Goal: Communication & Community: Answer question/provide support

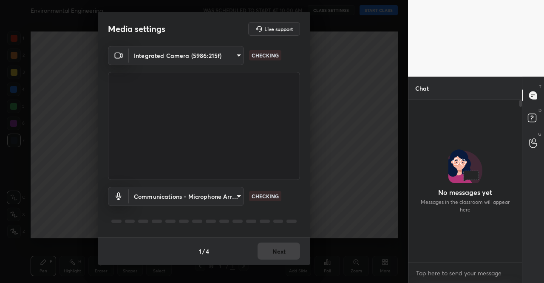
scroll to position [160, 111]
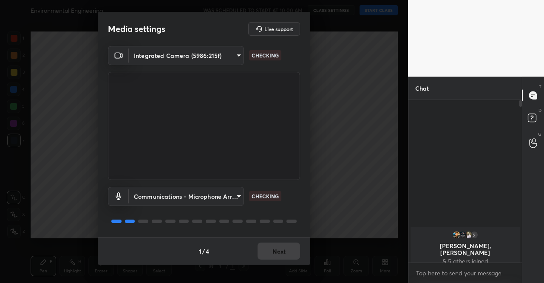
click at [288, 249] on div "1 / 4 Next" at bounding box center [204, 250] width 213 height 27
click at [288, 249] on button "Next" at bounding box center [279, 250] width 43 height 17
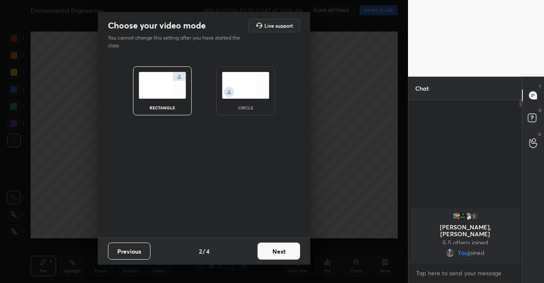
click at [288, 249] on button "Next" at bounding box center [279, 250] width 43 height 17
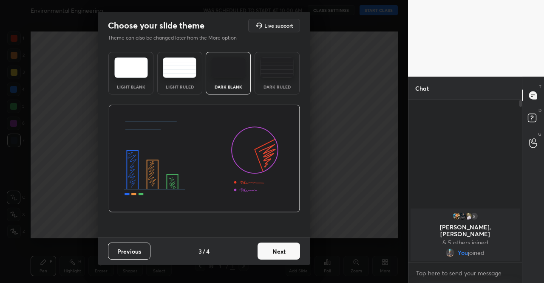
click at [288, 249] on button "Next" at bounding box center [279, 250] width 43 height 17
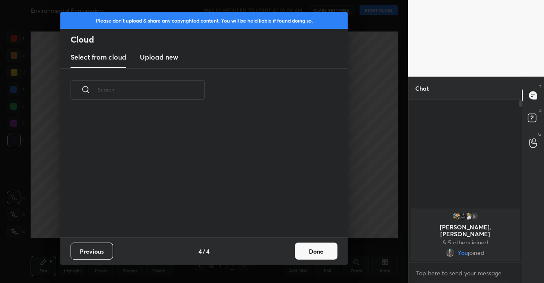
drag, startPoint x: 288, startPoint y: 249, endPoint x: 317, endPoint y: 254, distance: 28.9
click at [291, 249] on div "Previous 4 / 4 Done" at bounding box center [203, 250] width 287 height 27
click at [318, 254] on button "Done" at bounding box center [316, 250] width 43 height 17
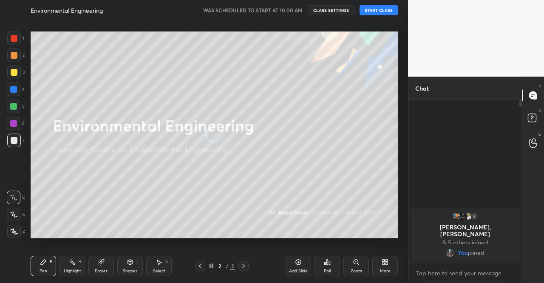
click at [386, 16] on div "Environmental Engineering WAS SCHEDULED TO START AT 10:00 AM CLASS SETTINGS STA…" at bounding box center [214, 10] width 367 height 20
click at [386, 14] on button "START CLASS" at bounding box center [379, 10] width 38 height 10
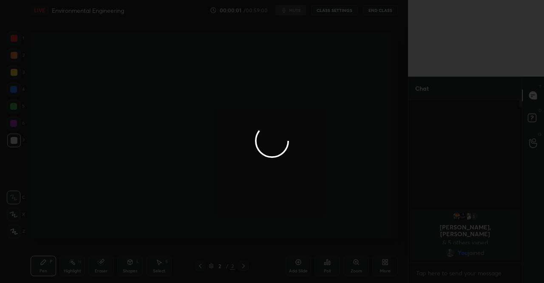
click at [292, 11] on div at bounding box center [272, 141] width 544 height 283
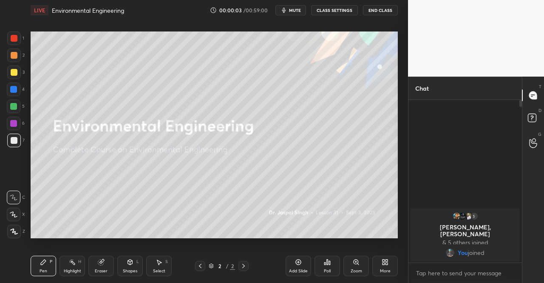
click at [293, 11] on span "mute" at bounding box center [295, 10] width 12 height 6
click at [386, 263] on icon at bounding box center [386, 263] width 2 height 2
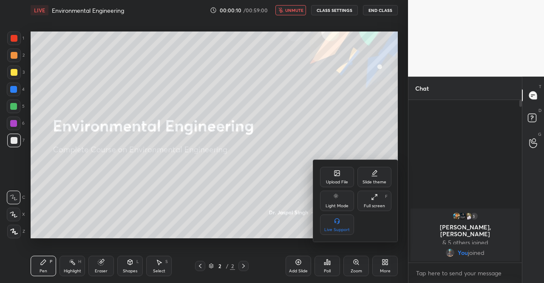
click at [335, 174] on icon at bounding box center [336, 172] width 5 height 5
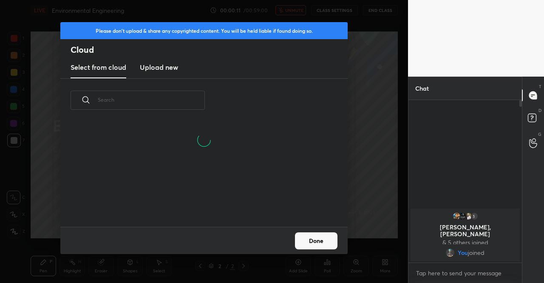
click at [156, 72] on new "Upload new" at bounding box center [159, 67] width 38 height 21
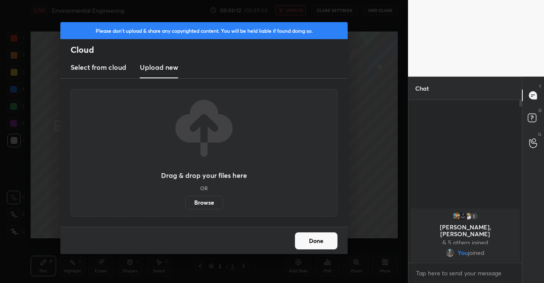
click at [201, 206] on label "Browse" at bounding box center [204, 203] width 38 height 14
click at [185, 206] on input "Browse" at bounding box center [185, 203] width 0 height 14
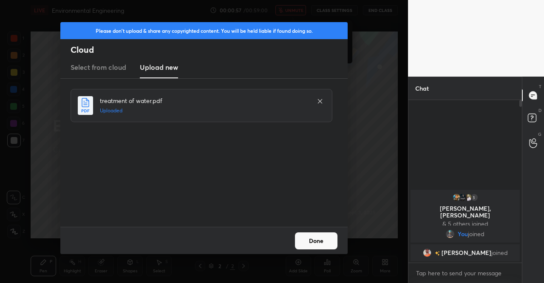
click at [319, 241] on button "Done" at bounding box center [316, 240] width 43 height 17
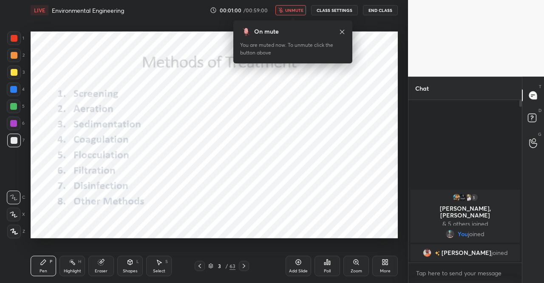
click at [346, 33] on div "On mute You are muted now. To unmute click the button above" at bounding box center [292, 41] width 119 height 43
click at [341, 31] on icon at bounding box center [342, 31] width 7 height 7
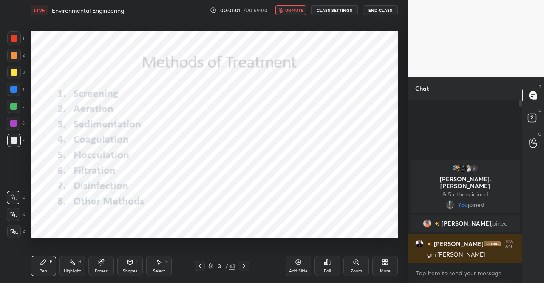
click at [203, 261] on div at bounding box center [200, 266] width 10 height 10
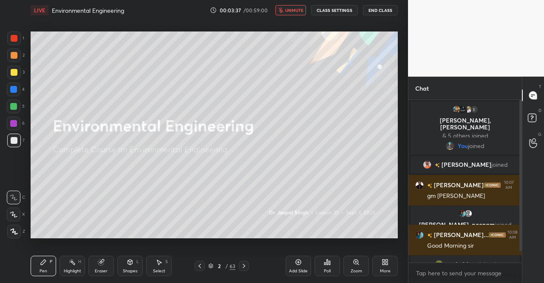
click at [17, 70] on div at bounding box center [14, 72] width 14 height 14
click at [11, 229] on icon at bounding box center [14, 231] width 7 height 5
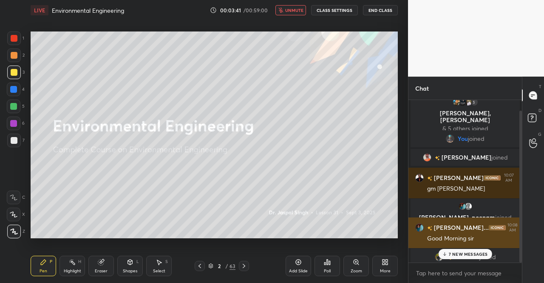
scroll to position [11, 0]
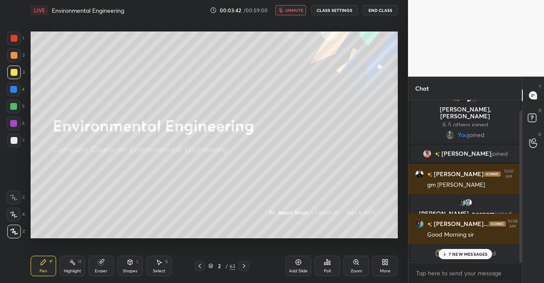
click at [461, 255] on p "7 NEW MESSAGES" at bounding box center [468, 253] width 39 height 5
click at [289, 19] on div "LIVE Environmental Engineering 00:05:50 / 00:59:00 unmute CLASS SETTINGS End Cl…" at bounding box center [214, 10] width 367 height 20
click at [297, 12] on span "unmute" at bounding box center [294, 10] width 18 height 6
click at [18, 68] on div at bounding box center [14, 72] width 14 height 14
click at [3, 232] on div "1 2 3 4 5 6 7 C X Z C X Z E E Erase all H H" at bounding box center [13, 134] width 27 height 207
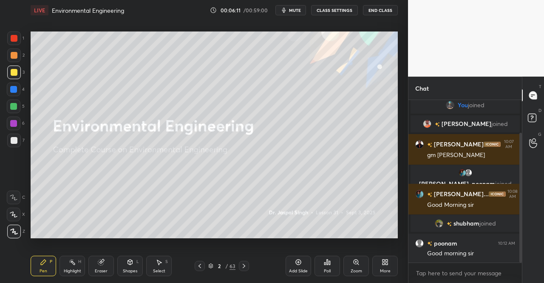
scroll to position [70, 0]
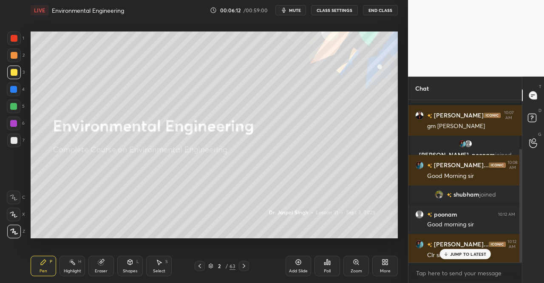
click at [214, 268] on div "2 / 63" at bounding box center [221, 266] width 27 height 8
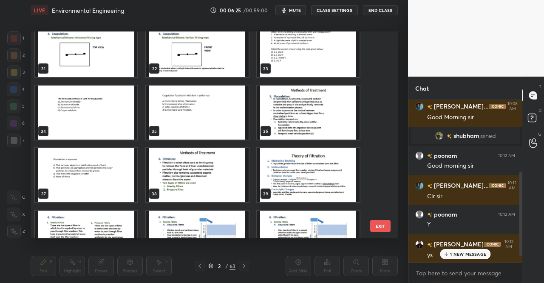
scroll to position [149, 0]
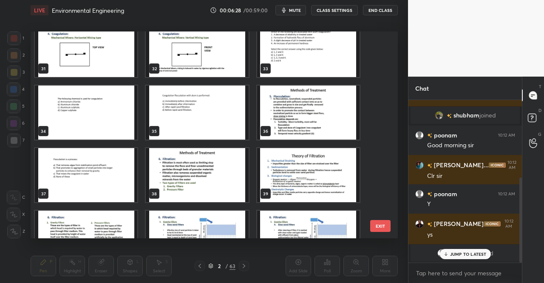
click at [225, 171] on img "grid" at bounding box center [197, 175] width 102 height 54
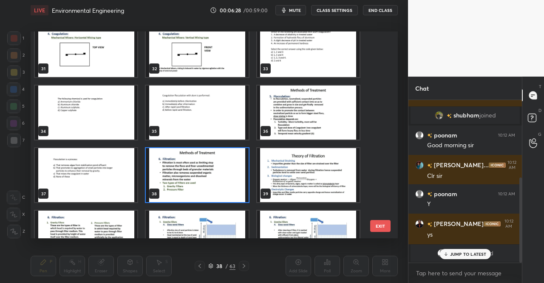
click at [225, 171] on img "grid" at bounding box center [197, 175] width 102 height 54
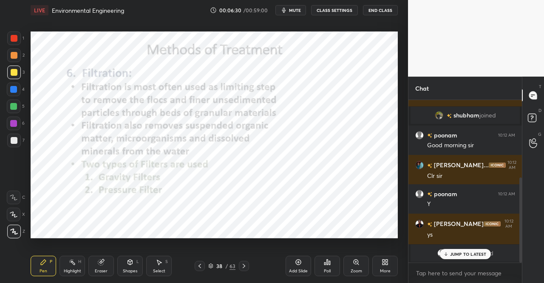
click at [457, 254] on p "JUMP TO LATEST" at bounding box center [468, 253] width 37 height 5
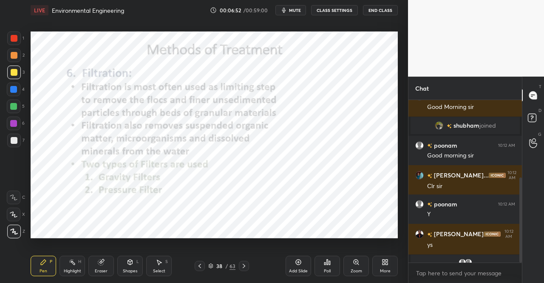
scroll to position [169, 0]
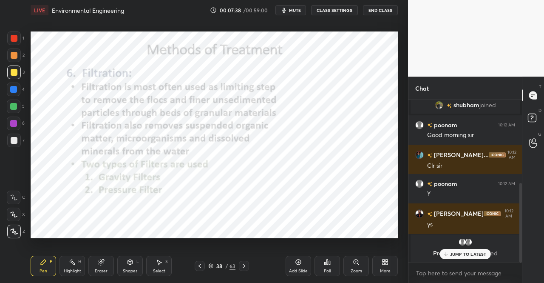
click at [38, 265] on div "Pen P" at bounding box center [44, 265] width 26 height 20
click at [50, 259] on div "P" at bounding box center [51, 261] width 3 height 4
click at [8, 38] on div at bounding box center [14, 38] width 14 height 14
click at [13, 41] on div at bounding box center [14, 38] width 7 height 7
click at [35, 256] on div "Pen P" at bounding box center [44, 265] width 26 height 20
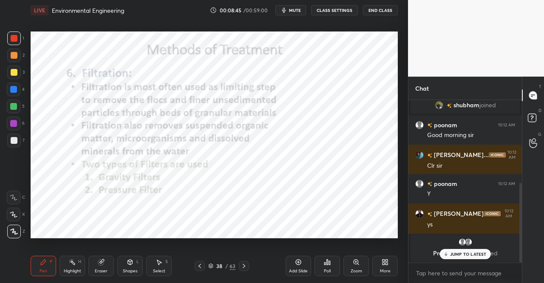
click at [40, 258] on div "Pen P" at bounding box center [44, 265] width 26 height 20
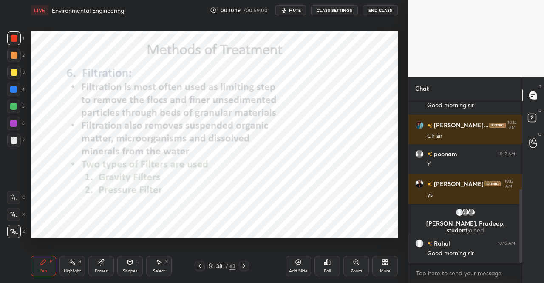
click at [242, 264] on icon at bounding box center [244, 265] width 7 height 7
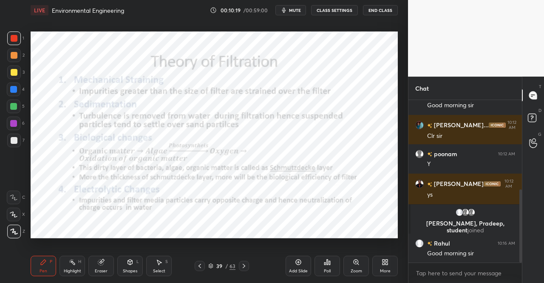
click at [32, 271] on div "Pen P" at bounding box center [44, 265] width 26 height 20
click at [37, 268] on div "Pen P" at bounding box center [44, 265] width 26 height 20
click at [248, 266] on div at bounding box center [244, 266] width 10 height 10
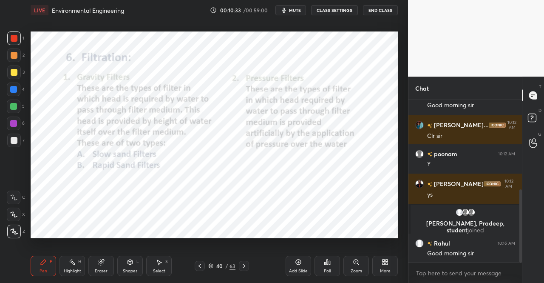
click at [201, 265] on icon at bounding box center [199, 265] width 7 height 7
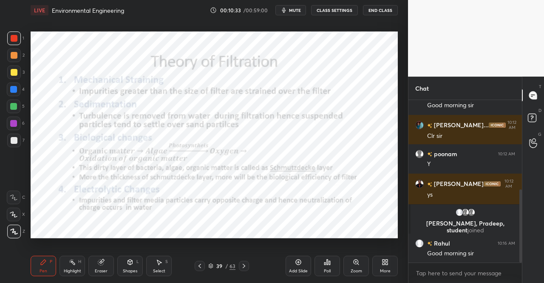
click at [293, 260] on div "Add Slide" at bounding box center [299, 265] width 26 height 20
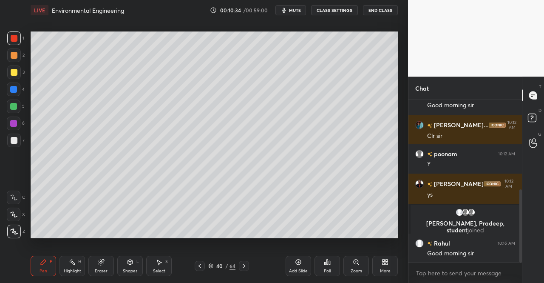
click at [133, 266] on div "Shapes L" at bounding box center [130, 265] width 26 height 20
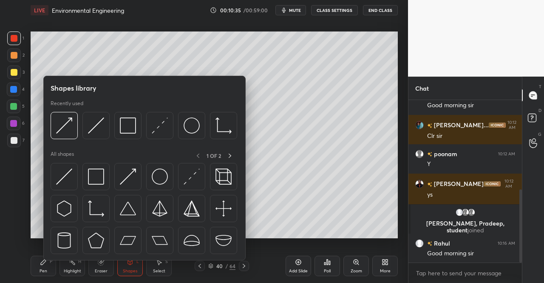
click at [97, 181] on img at bounding box center [96, 176] width 16 height 16
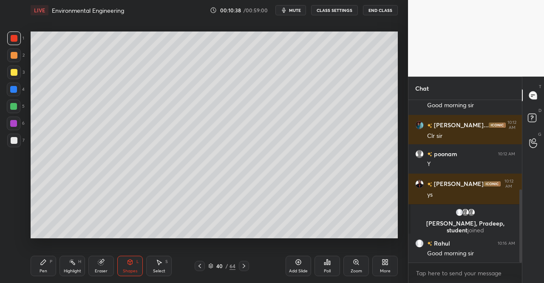
click at [106, 270] on div "Eraser" at bounding box center [101, 271] width 13 height 4
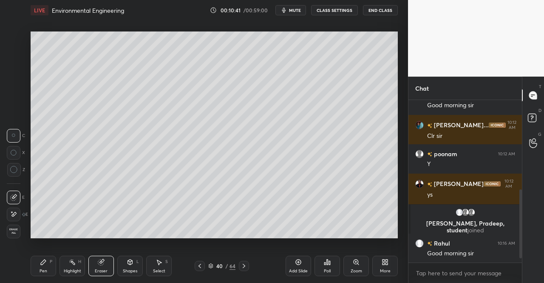
scroll to position [219, 0]
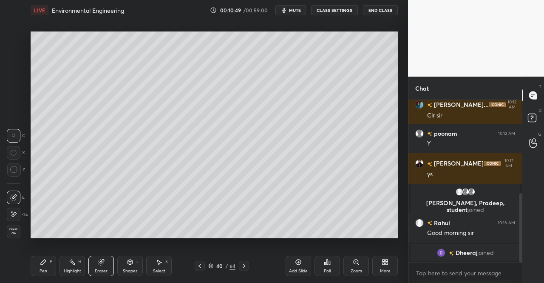
click at [133, 261] on icon at bounding box center [130, 261] width 7 height 7
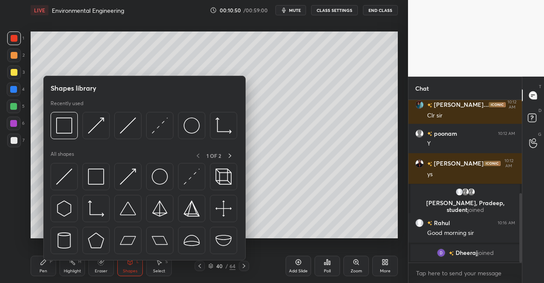
click at [52, 265] on div "Pen P" at bounding box center [44, 265] width 26 height 20
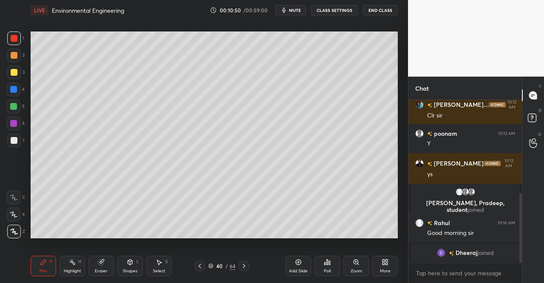
click at [48, 262] on div "Pen P" at bounding box center [44, 265] width 26 height 20
click at [12, 37] on div at bounding box center [14, 38] width 7 height 7
click at [21, 47] on div "1" at bounding box center [15, 39] width 17 height 17
click at [126, 263] on div "Shapes L" at bounding box center [130, 265] width 26 height 20
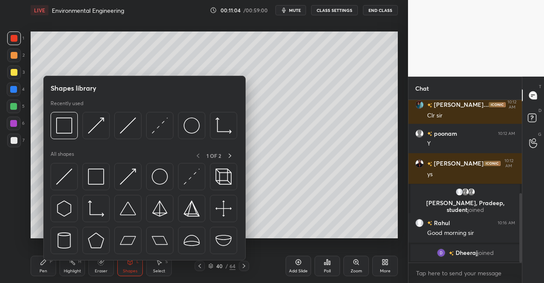
click at [65, 173] on img at bounding box center [64, 176] width 16 height 16
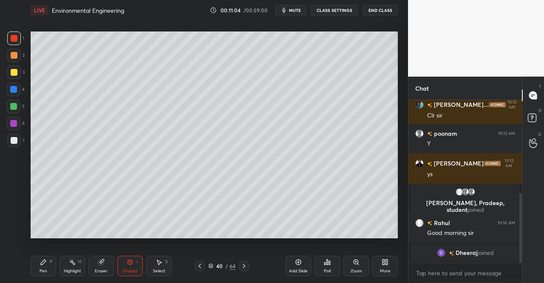
click at [11, 88] on div at bounding box center [13, 89] width 7 height 7
click at [40, 262] on icon at bounding box center [43, 261] width 7 height 7
click at [39, 258] on div "Pen P" at bounding box center [44, 265] width 26 height 20
click at [39, 268] on div "Pen P" at bounding box center [44, 265] width 26 height 20
click at [14, 40] on div at bounding box center [14, 38] width 7 height 7
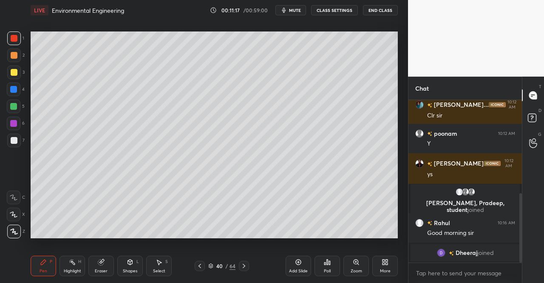
click at [19, 48] on div "2" at bounding box center [15, 55] width 17 height 14
click at [202, 266] on icon at bounding box center [199, 265] width 7 height 7
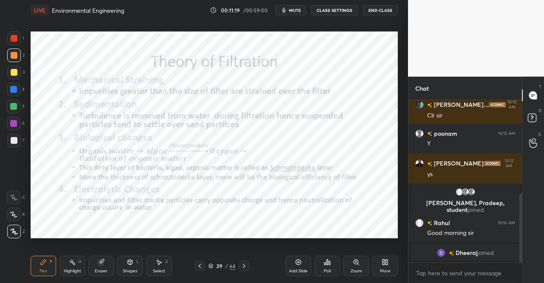
click at [242, 266] on icon at bounding box center [244, 265] width 7 height 7
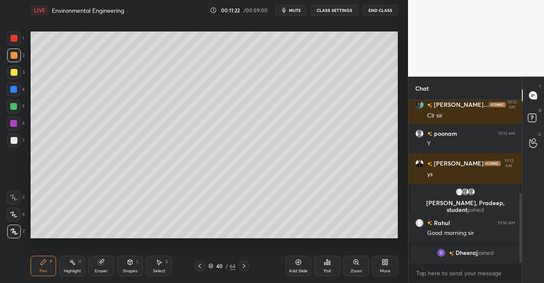
click at [112, 264] on div "Eraser" at bounding box center [101, 265] width 26 height 20
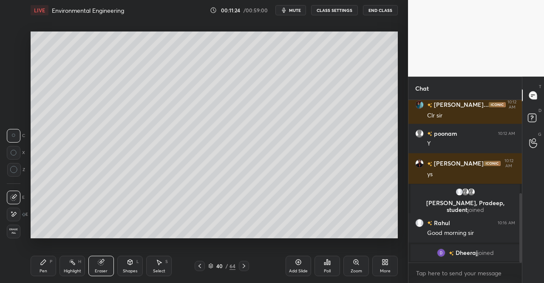
click at [42, 266] on div "Pen P" at bounding box center [44, 265] width 26 height 20
click at [41, 258] on icon at bounding box center [43, 261] width 7 height 7
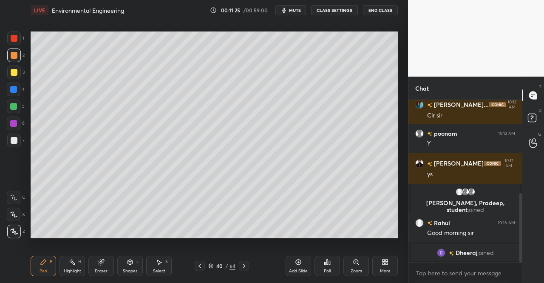
click at [12, 37] on div at bounding box center [14, 38] width 7 height 7
click at [128, 261] on icon at bounding box center [130, 261] width 7 height 7
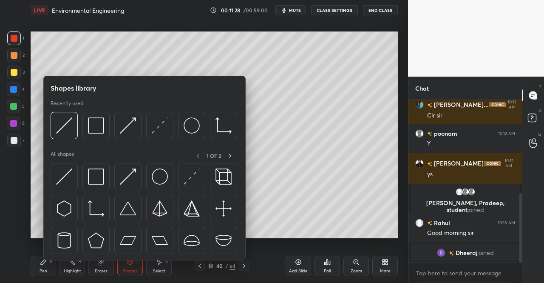
click at [135, 170] on img at bounding box center [128, 176] width 16 height 16
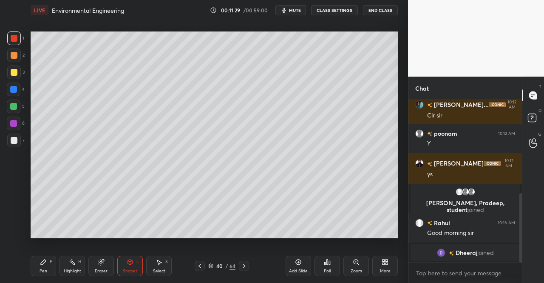
click at [20, 88] on div at bounding box center [14, 89] width 14 height 14
click at [37, 263] on div "Pen P" at bounding box center [44, 265] width 26 height 20
click at [38, 266] on div "Pen P" at bounding box center [44, 265] width 26 height 20
click at [13, 54] on div at bounding box center [14, 55] width 7 height 7
click at [16, 58] on div at bounding box center [14, 55] width 7 height 7
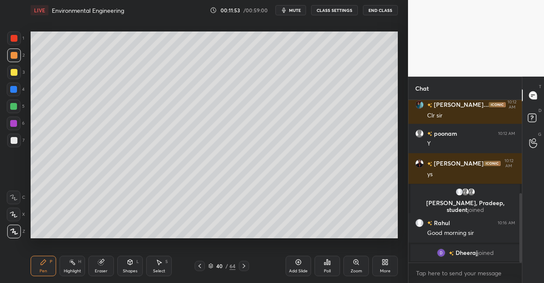
scroll to position [248, 0]
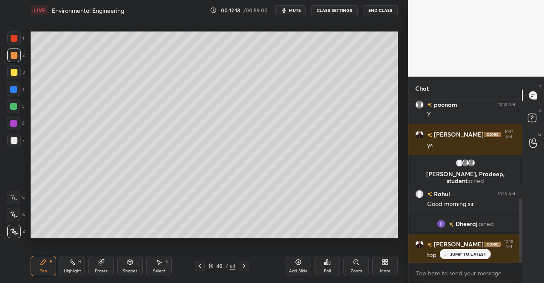
click at [13, 142] on div at bounding box center [14, 140] width 7 height 7
click at [13, 141] on div at bounding box center [14, 140] width 7 height 7
click at [287, 10] on icon "button" at bounding box center [284, 10] width 7 height 7
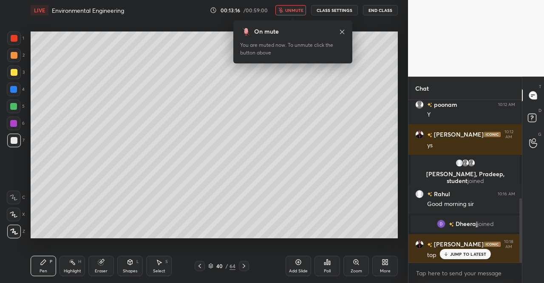
click at [343, 31] on icon at bounding box center [342, 31] width 4 height 4
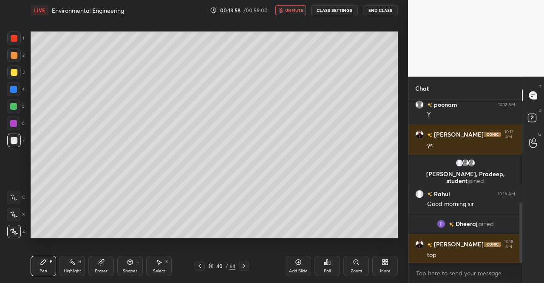
scroll to position [278, 0]
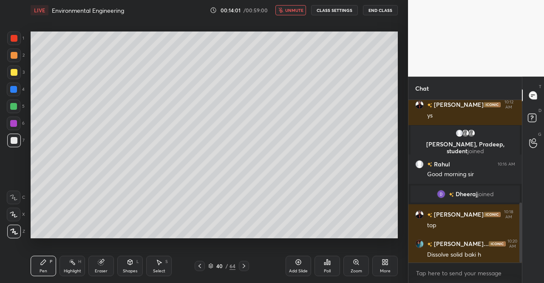
click at [292, 7] on button "unmute" at bounding box center [290, 10] width 31 height 10
click at [201, 266] on icon at bounding box center [199, 265] width 7 height 7
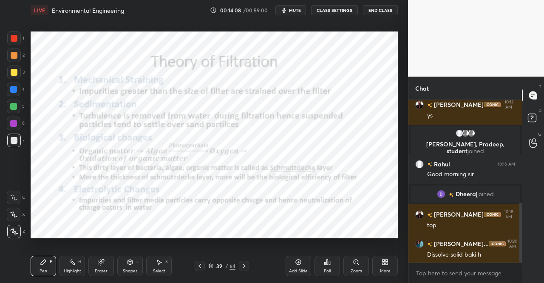
click at [9, 38] on div at bounding box center [14, 38] width 14 height 14
click at [18, 47] on div "1" at bounding box center [15, 39] width 17 height 17
click at [246, 262] on div at bounding box center [244, 266] width 10 height 10
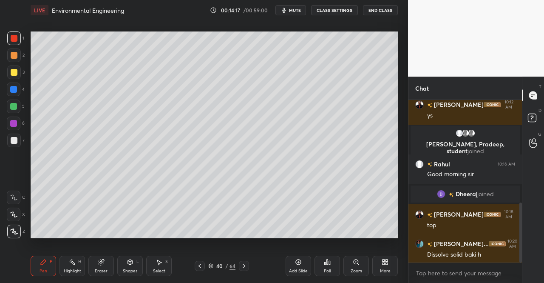
click at [163, 266] on div "Select S" at bounding box center [159, 265] width 26 height 20
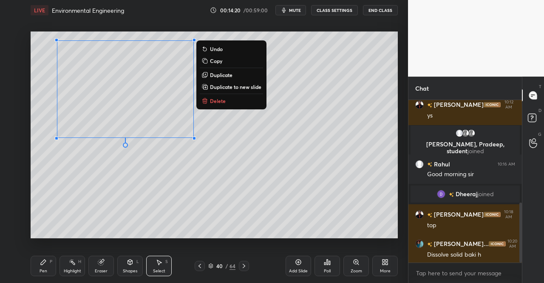
click at [222, 75] on p "Duplicate" at bounding box center [221, 74] width 23 height 7
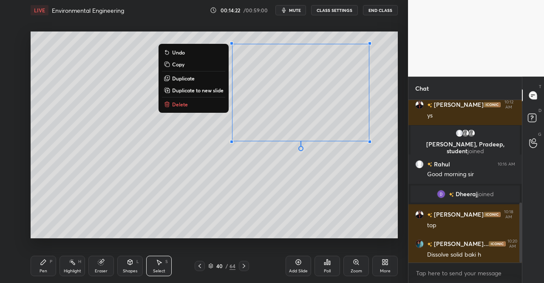
click at [228, 184] on div "0 ° Undo Copy Duplicate Duplicate to new slide Delete" at bounding box center [214, 134] width 367 height 207
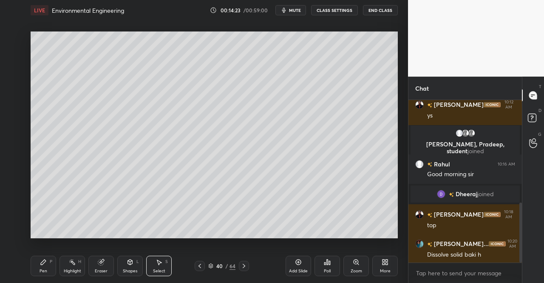
click at [103, 269] on div "Eraser" at bounding box center [101, 271] width 13 height 4
click at [48, 268] on div "Pen P" at bounding box center [44, 265] width 26 height 20
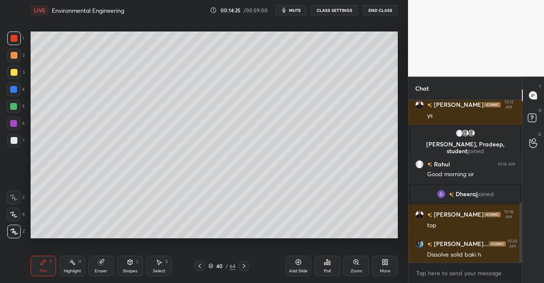
click at [43, 265] on icon at bounding box center [43, 261] width 7 height 7
click at [9, 37] on div at bounding box center [14, 38] width 14 height 14
click at [109, 266] on div "Eraser" at bounding box center [101, 265] width 26 height 20
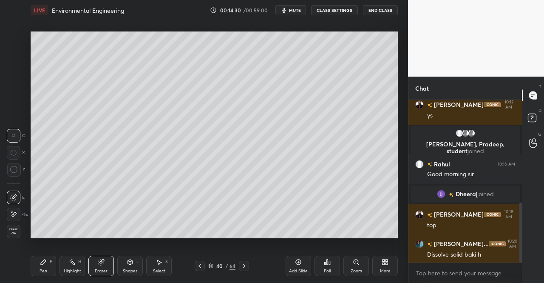
click at [125, 260] on div "Shapes L" at bounding box center [130, 265] width 26 height 20
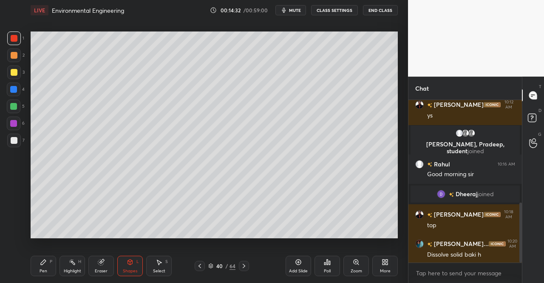
click at [93, 264] on div "Eraser" at bounding box center [101, 265] width 26 height 20
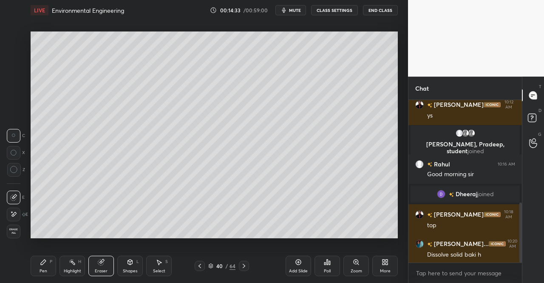
click at [14, 214] on icon at bounding box center [13, 213] width 7 height 7
click at [15, 194] on icon at bounding box center [13, 197] width 7 height 7
click at [73, 266] on div "Highlight H" at bounding box center [73, 265] width 26 height 20
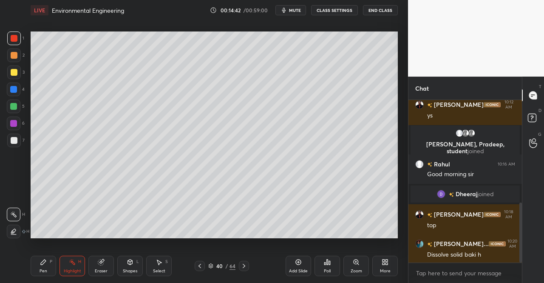
click at [95, 264] on div "Eraser" at bounding box center [101, 265] width 26 height 20
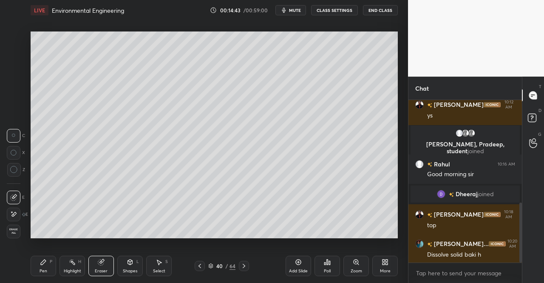
click at [12, 136] on icon at bounding box center [14, 135] width 4 height 4
click at [20, 138] on div at bounding box center [14, 136] width 14 height 14
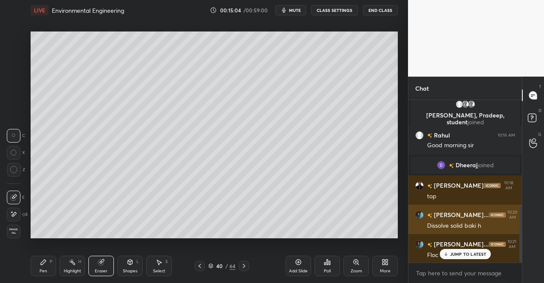
click at [467, 252] on p "JUMP TO LATEST" at bounding box center [468, 253] width 37 height 5
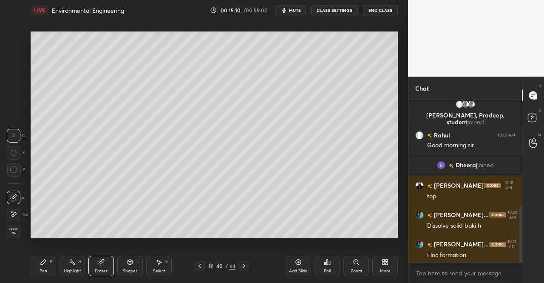
click at [47, 261] on div "Pen P" at bounding box center [44, 265] width 26 height 20
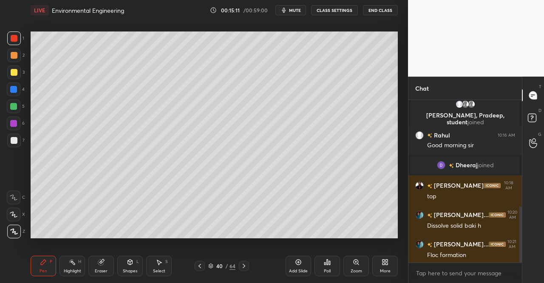
click at [11, 57] on div at bounding box center [14, 55] width 7 height 7
click at [21, 59] on div "2" at bounding box center [15, 55] width 17 height 14
click at [133, 263] on div "Shapes L" at bounding box center [130, 265] width 26 height 20
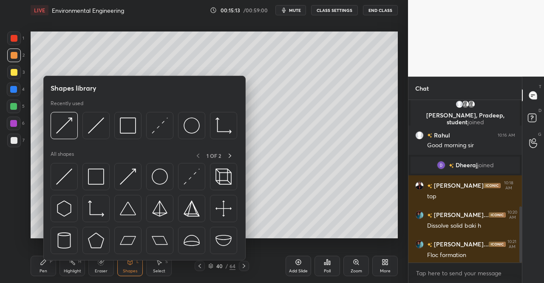
click at [40, 264] on icon at bounding box center [43, 261] width 7 height 7
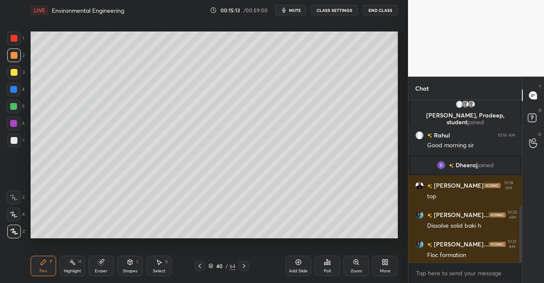
click at [44, 259] on icon at bounding box center [43, 261] width 7 height 7
click at [125, 267] on div "Shapes L" at bounding box center [130, 265] width 26 height 20
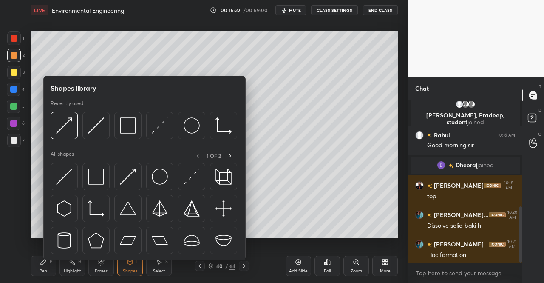
click at [67, 116] on div at bounding box center [64, 125] width 27 height 27
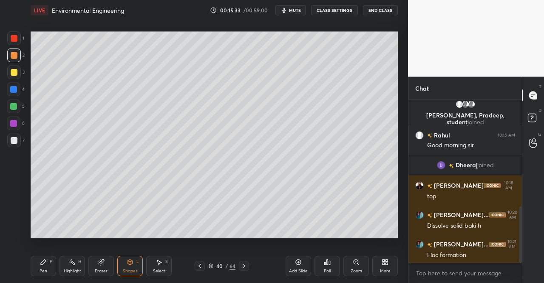
click at [42, 266] on div "Pen P" at bounding box center [44, 265] width 26 height 20
click at [51, 250] on div "Pen P Highlight H Eraser Shapes L Select S 40 / 64 Add Slide Poll Zoom More" at bounding box center [214, 266] width 367 height 34
click at [156, 267] on div "Select S" at bounding box center [159, 265] width 26 height 20
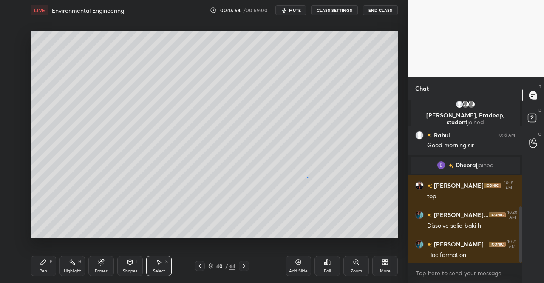
click at [308, 177] on div "0 ° Undo Copy Duplicate Duplicate to new slide Delete" at bounding box center [214, 134] width 367 height 207
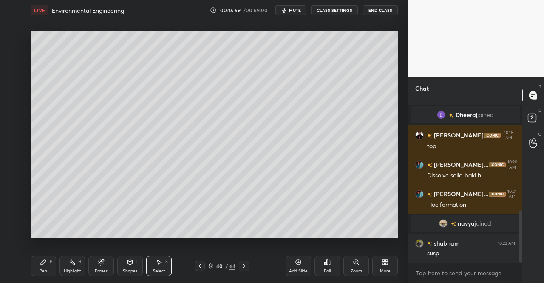
scroll to position [370, 0]
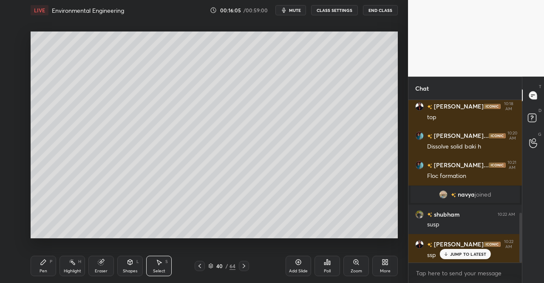
click at [156, 264] on icon at bounding box center [159, 261] width 7 height 7
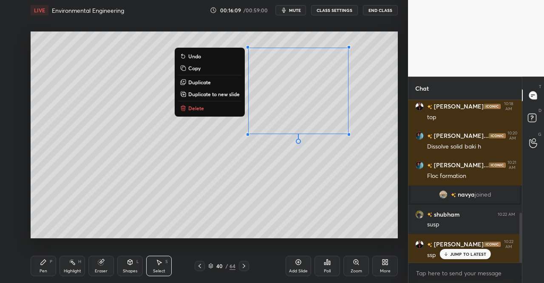
click at [206, 83] on p "Duplicate" at bounding box center [199, 82] width 23 height 7
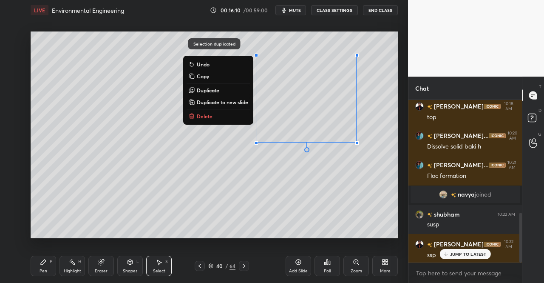
click at [211, 91] on p "Duplicate" at bounding box center [208, 90] width 23 height 7
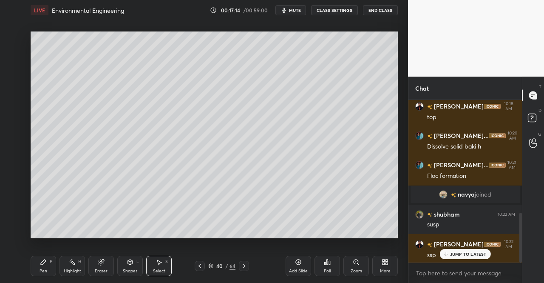
click at [165, 261] on div "Select S" at bounding box center [159, 265] width 26 height 20
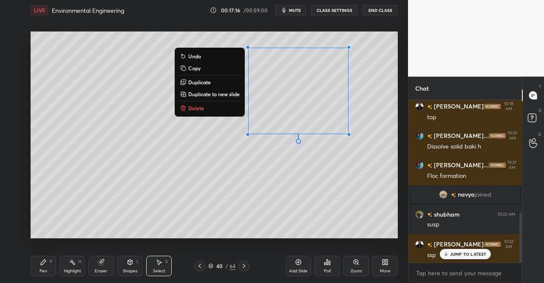
click at [208, 82] on p "Duplicate" at bounding box center [199, 82] width 23 height 7
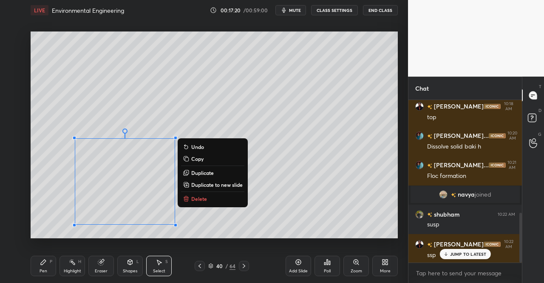
click at [204, 263] on div at bounding box center [200, 266] width 10 height 10
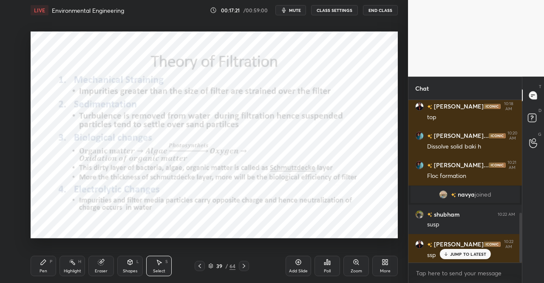
click at [44, 275] on div "Pen P" at bounding box center [44, 265] width 26 height 20
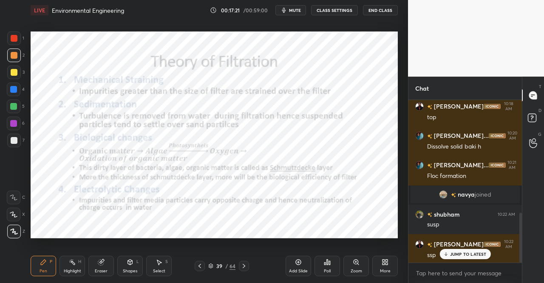
click at [44, 260] on icon at bounding box center [43, 261] width 5 height 5
click at [11, 42] on div at bounding box center [14, 38] width 14 height 14
click at [11, 43] on div at bounding box center [14, 38] width 14 height 14
click at [243, 265] on icon at bounding box center [244, 265] width 7 height 7
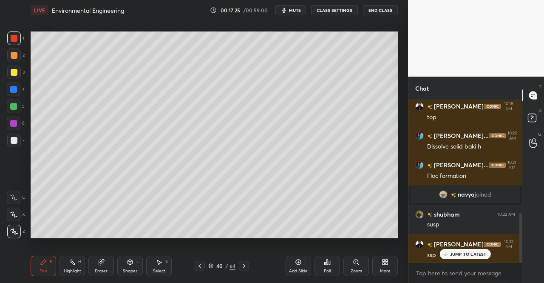
click at [99, 263] on icon at bounding box center [101, 262] width 6 height 6
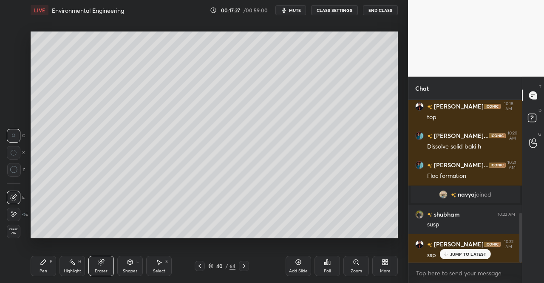
click at [9, 193] on div at bounding box center [14, 197] width 14 height 14
click at [13, 215] on icon at bounding box center [13, 213] width 7 height 7
click at [40, 262] on icon at bounding box center [43, 261] width 7 height 7
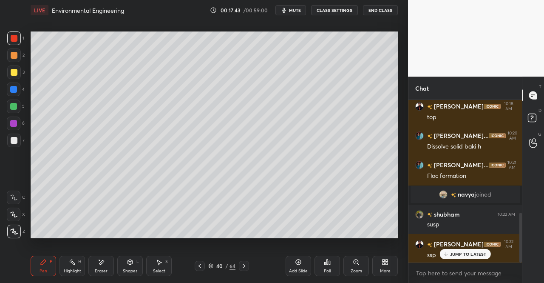
click at [43, 262] on icon at bounding box center [43, 261] width 5 height 5
click at [13, 43] on div at bounding box center [14, 38] width 14 height 14
click at [13, 45] on div "1" at bounding box center [15, 39] width 17 height 17
click at [122, 260] on div "Shapes L" at bounding box center [130, 265] width 26 height 20
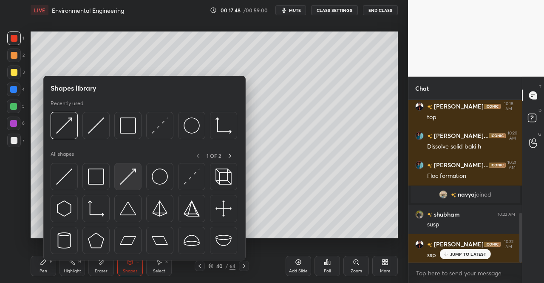
click at [136, 172] on img at bounding box center [128, 176] width 16 height 16
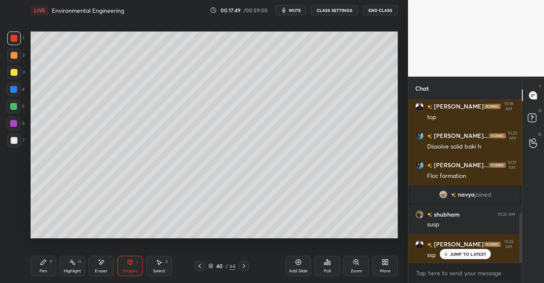
click at [12, 92] on div at bounding box center [13, 89] width 7 height 7
click at [38, 261] on div "Pen P" at bounding box center [44, 265] width 26 height 20
click at [41, 261] on icon at bounding box center [43, 261] width 7 height 7
click at [11, 108] on div at bounding box center [13, 106] width 7 height 7
click at [14, 108] on div at bounding box center [13, 106] width 7 height 7
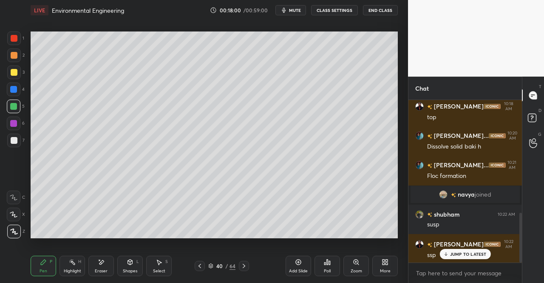
click at [13, 105] on div at bounding box center [13, 106] width 7 height 7
click at [12, 109] on div at bounding box center [13, 106] width 7 height 7
click at [11, 120] on div at bounding box center [13, 123] width 7 height 7
click at [17, 125] on div at bounding box center [13, 123] width 7 height 7
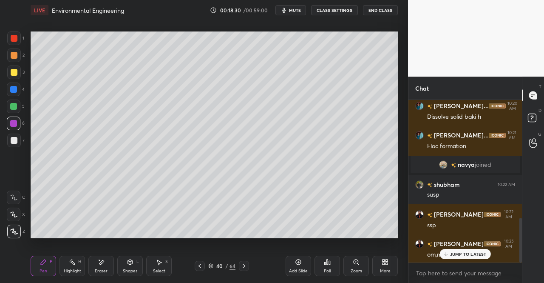
scroll to position [428, 0]
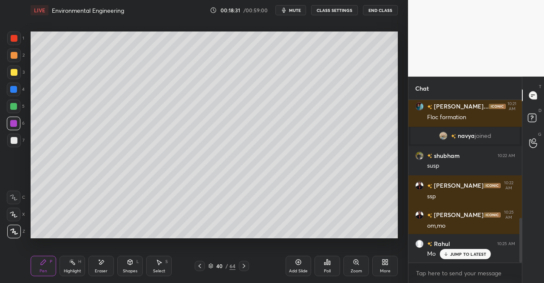
click at [9, 141] on div at bounding box center [14, 140] width 14 height 14
click at [9, 144] on div at bounding box center [14, 140] width 14 height 14
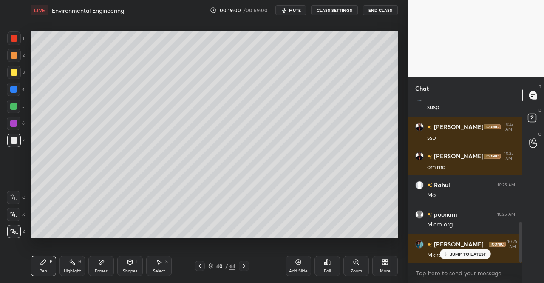
scroll to position [517, 0]
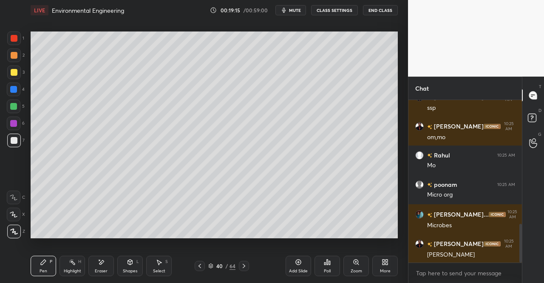
click at [131, 265] on icon at bounding box center [130, 261] width 7 height 7
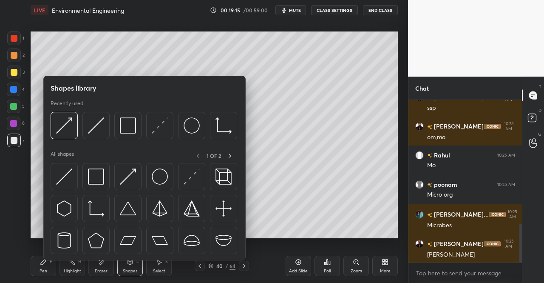
click at [130, 169] on img at bounding box center [128, 176] width 16 height 16
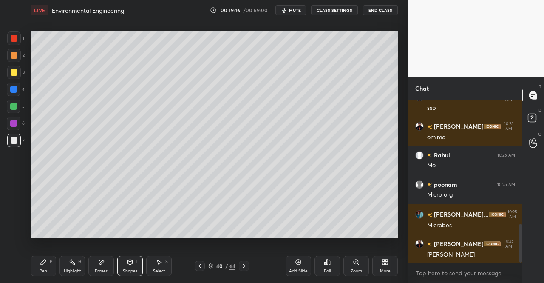
click at [12, 39] on div at bounding box center [14, 38] width 7 height 7
click at [33, 278] on div "Pen P Highlight H Eraser Shapes L Select S 40 / 64 Add Slide Poll Zoom More" at bounding box center [214, 266] width 367 height 34
click at [34, 267] on div "Pen P" at bounding box center [44, 265] width 26 height 20
click at [12, 138] on div at bounding box center [14, 140] width 7 height 7
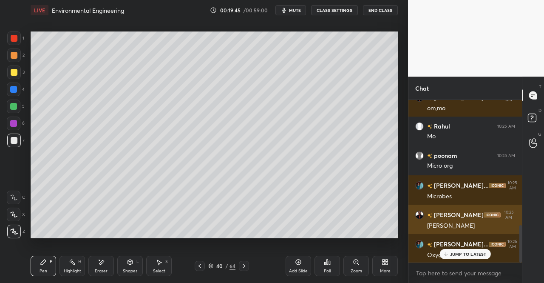
click at [457, 253] on p "JUMP TO LATEST" at bounding box center [468, 253] width 37 height 5
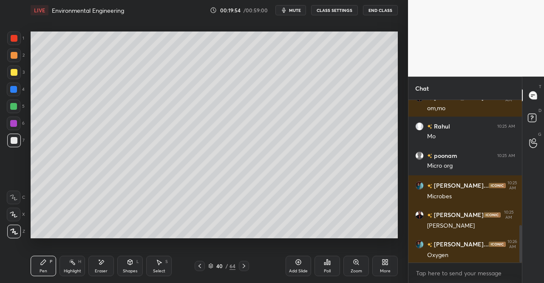
click at [12, 139] on div at bounding box center [14, 140] width 7 height 7
click at [16, 142] on div at bounding box center [14, 140] width 7 height 7
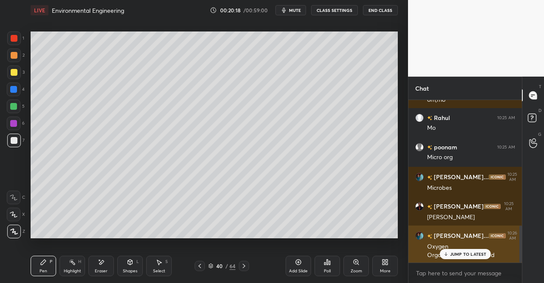
click at [452, 255] on p "JUMP TO LATEST" at bounding box center [468, 253] width 37 height 5
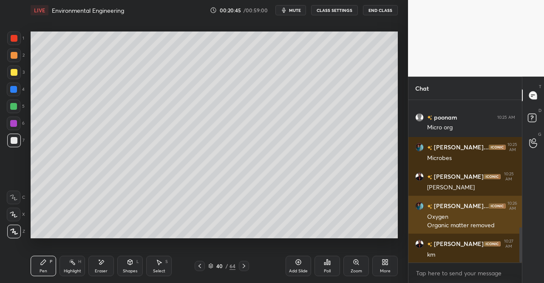
scroll to position [613, 0]
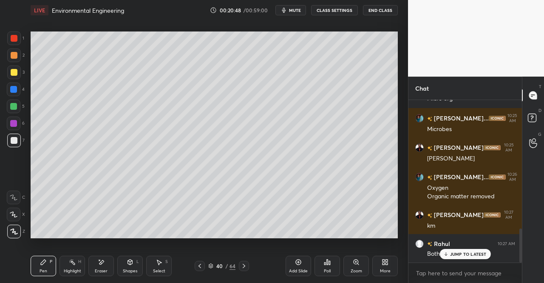
click at [14, 119] on div at bounding box center [14, 123] width 14 height 14
click at [15, 122] on div at bounding box center [13, 123] width 7 height 7
click at [43, 269] on div "Pen" at bounding box center [44, 271] width 8 height 4
click at [51, 257] on div "Pen P" at bounding box center [44, 265] width 26 height 20
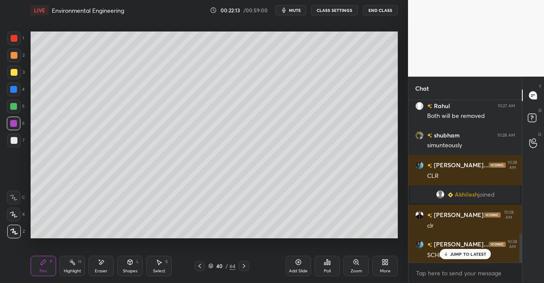
scroll to position [780, 0]
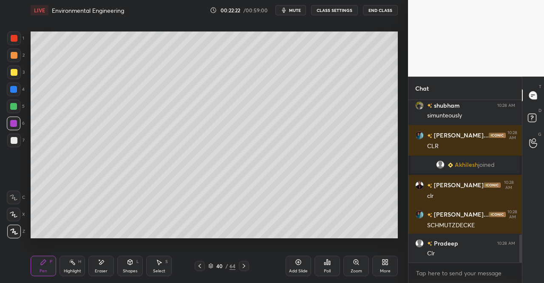
click at [156, 265] on icon at bounding box center [159, 261] width 7 height 7
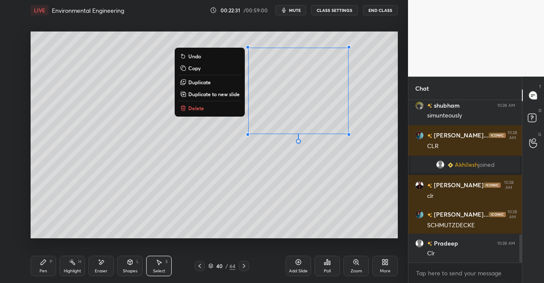
click at [208, 82] on p "Duplicate" at bounding box center [199, 82] width 23 height 7
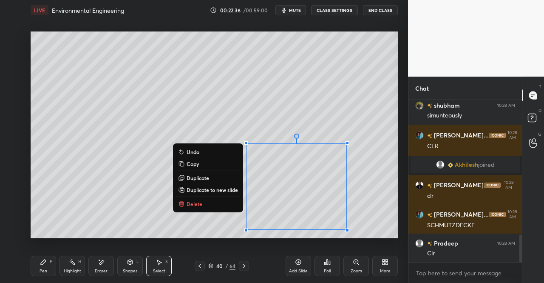
click at [200, 212] on div "0 ° Undo Copy Duplicate Duplicate to new slide Delete" at bounding box center [214, 134] width 367 height 207
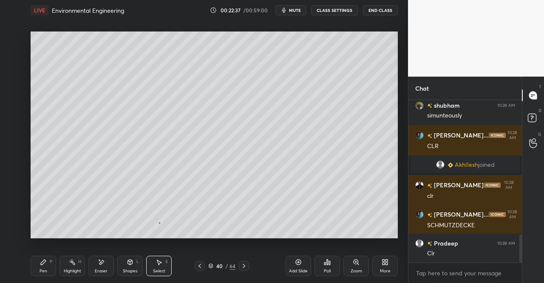
click at [159, 221] on div "0 ° Undo Copy Duplicate Duplicate to new slide Delete" at bounding box center [214, 134] width 367 height 207
click at [203, 265] on icon at bounding box center [199, 265] width 7 height 7
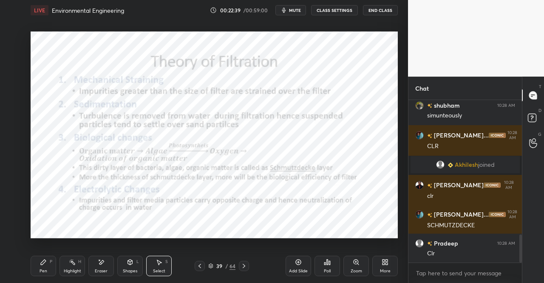
click at [51, 263] on div "P" at bounding box center [51, 261] width 3 height 4
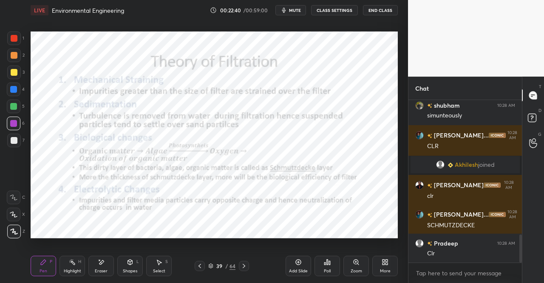
click at [42, 265] on icon at bounding box center [43, 261] width 7 height 7
click at [15, 39] on div at bounding box center [14, 38] width 7 height 7
click at [244, 266] on icon at bounding box center [244, 265] width 7 height 7
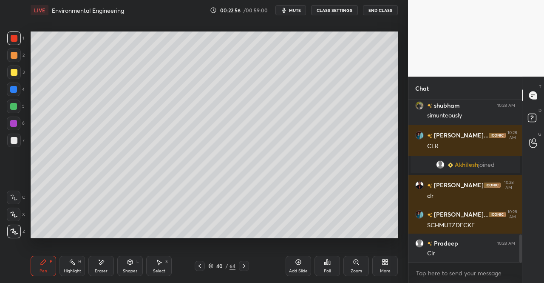
click at [99, 266] on div "Eraser" at bounding box center [101, 265] width 26 height 20
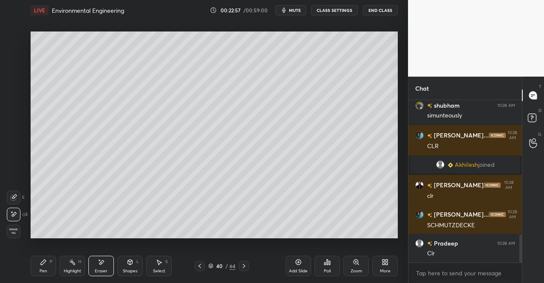
click at [9, 198] on div at bounding box center [14, 197] width 14 height 14
click at [37, 264] on div "Pen P" at bounding box center [44, 265] width 26 height 20
click at [37, 260] on div "Pen P" at bounding box center [44, 265] width 26 height 20
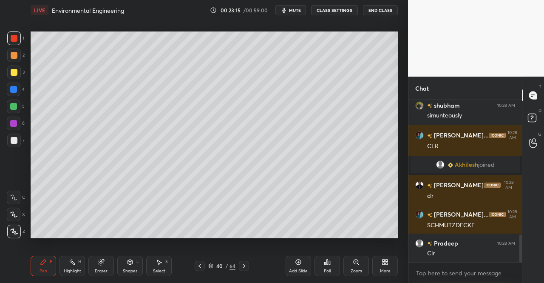
click at [11, 137] on div at bounding box center [14, 140] width 7 height 7
click at [9, 140] on div at bounding box center [14, 140] width 14 height 14
click at [11, 71] on div at bounding box center [14, 72] width 7 height 7
click at [13, 73] on div at bounding box center [14, 72] width 7 height 7
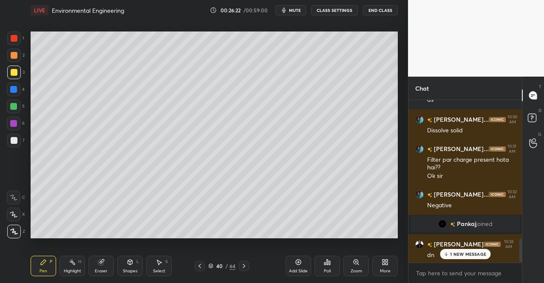
scroll to position [978, 0]
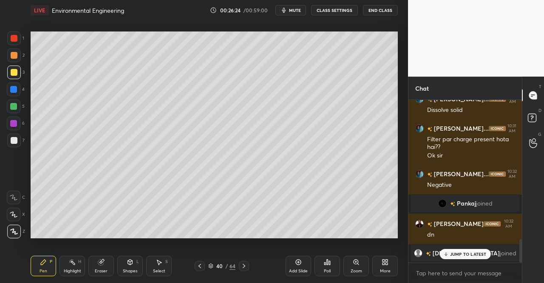
click at [475, 258] on div "JUMP TO LATEST" at bounding box center [464, 254] width 51 height 10
click at [286, 10] on icon "button" at bounding box center [284, 10] width 4 height 5
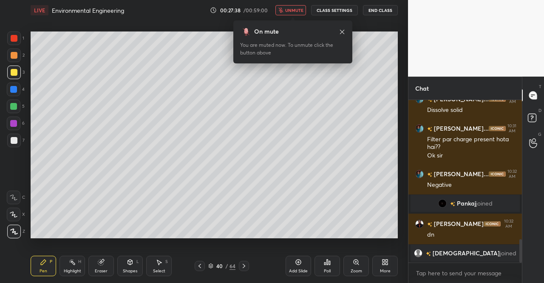
click at [297, 12] on span "unmute" at bounding box center [294, 10] width 18 height 6
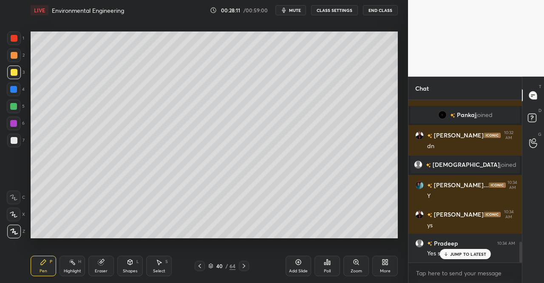
scroll to position [1096, 0]
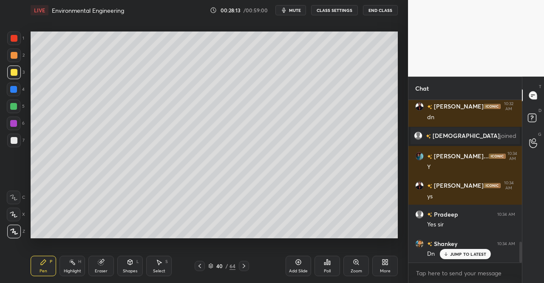
click at [244, 264] on icon at bounding box center [244, 265] width 7 height 7
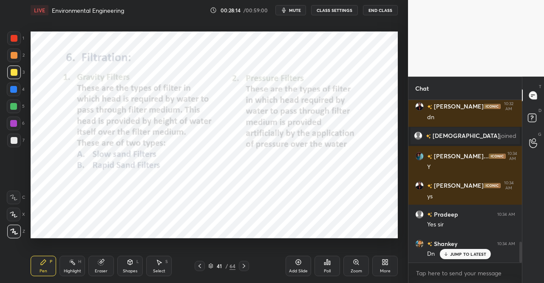
click at [465, 253] on p "JUMP TO LATEST" at bounding box center [468, 253] width 37 height 5
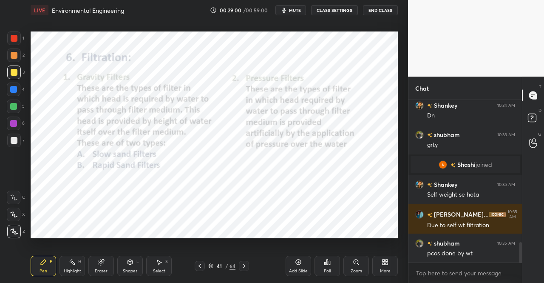
scroll to position [1170, 0]
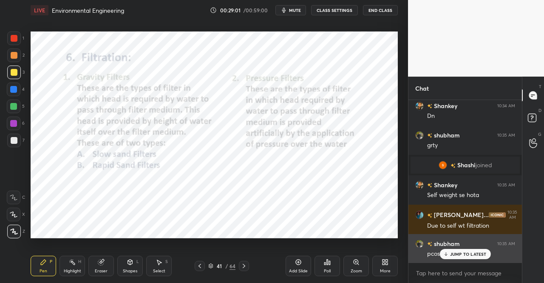
drag, startPoint x: 454, startPoint y: 251, endPoint x: 514, endPoint y: 236, distance: 62.2
click at [456, 251] on p "JUMP TO LATEST" at bounding box center [468, 253] width 37 height 5
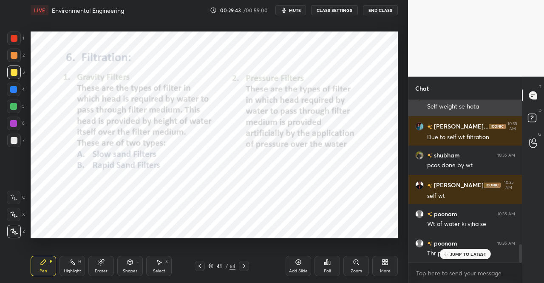
scroll to position [1287, 0]
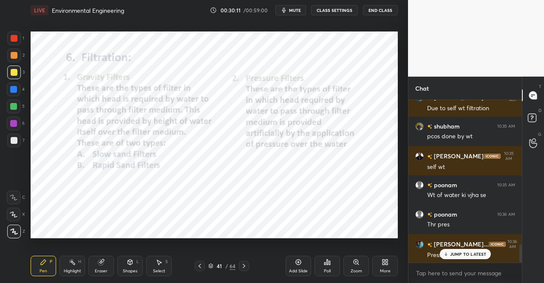
click at [241, 268] on icon at bounding box center [244, 265] width 7 height 7
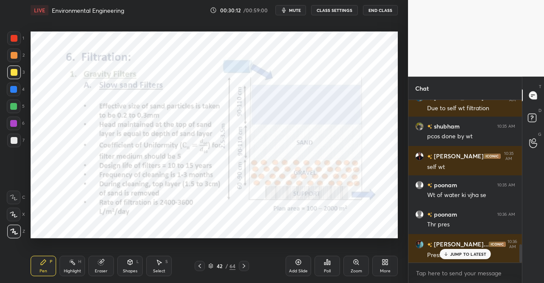
click at [203, 266] on div at bounding box center [200, 266] width 10 height 10
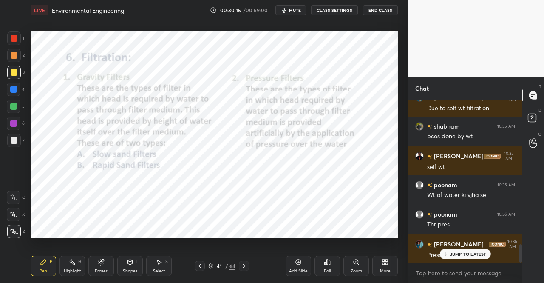
click at [9, 34] on div at bounding box center [14, 38] width 14 height 14
click at [15, 42] on div at bounding box center [14, 38] width 14 height 14
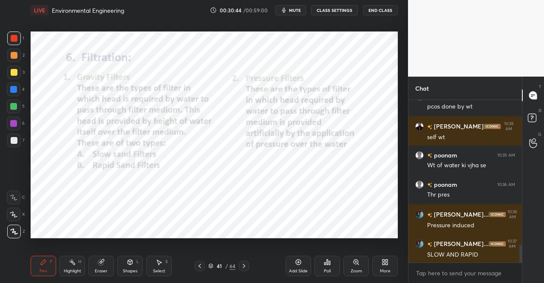
click at [201, 262] on div at bounding box center [200, 266] width 10 height 10
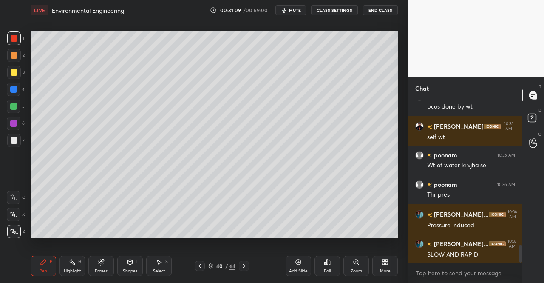
click at [12, 38] on div at bounding box center [14, 38] width 7 height 7
click at [16, 45] on div at bounding box center [14, 38] width 14 height 14
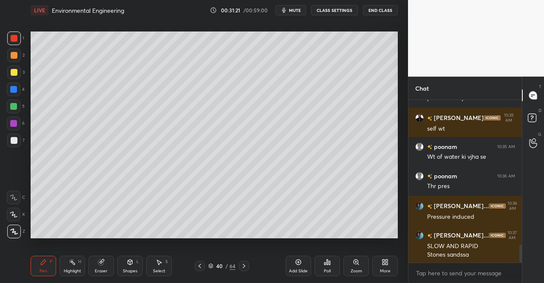
click at [104, 266] on div "Eraser" at bounding box center [101, 265] width 26 height 20
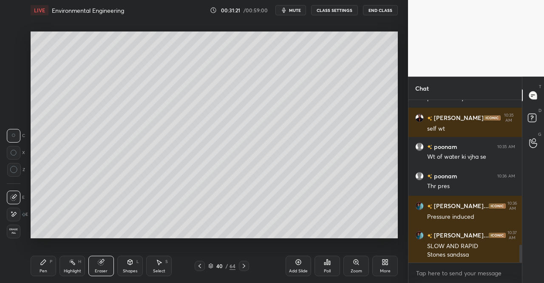
click at [113, 255] on div "Eraser" at bounding box center [101, 265] width 26 height 20
click at [50, 273] on div "Pen P" at bounding box center [44, 265] width 26 height 20
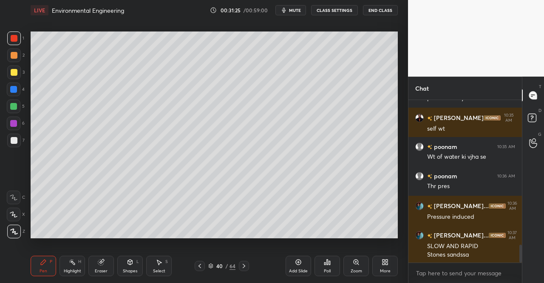
click at [34, 268] on div "Pen P" at bounding box center [44, 265] width 26 height 20
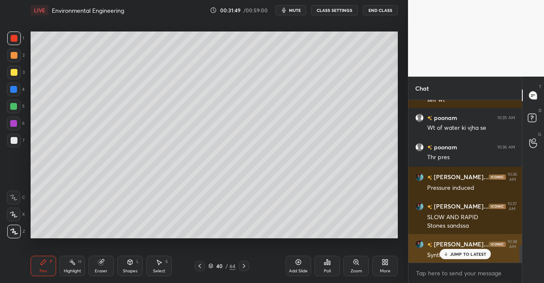
click at [462, 251] on div "JUMP TO LATEST" at bounding box center [464, 254] width 51 height 10
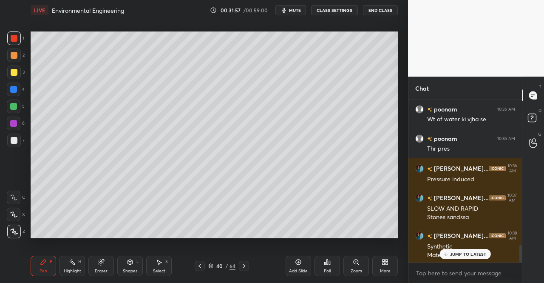
click at [465, 249] on div "JUMP TO LATEST" at bounding box center [464, 254] width 51 height 10
click at [291, 9] on span "mute" at bounding box center [295, 10] width 12 height 6
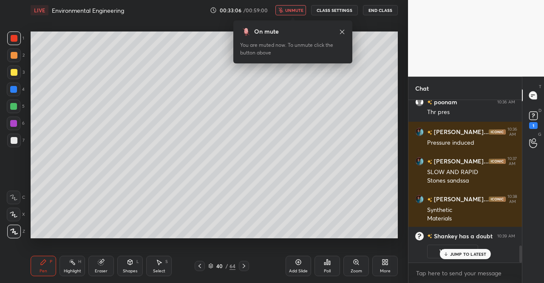
scroll to position [1341, 0]
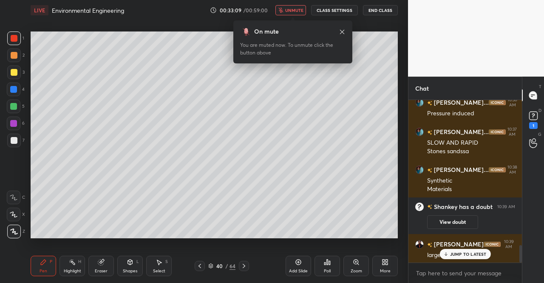
click at [286, 8] on button "unmute" at bounding box center [290, 10] width 31 height 10
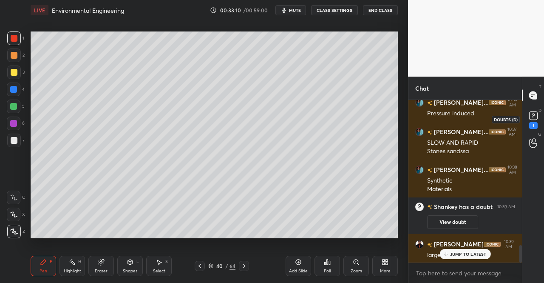
click at [537, 125] on div "1" at bounding box center [533, 119] width 13 height 20
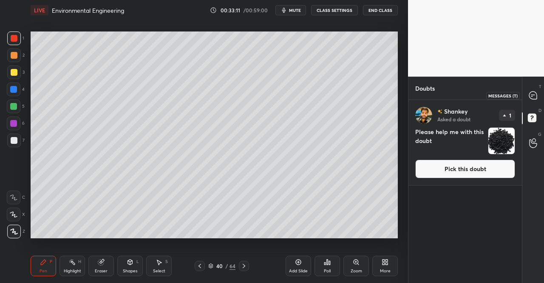
click at [528, 95] on div at bounding box center [533, 95] width 17 height 15
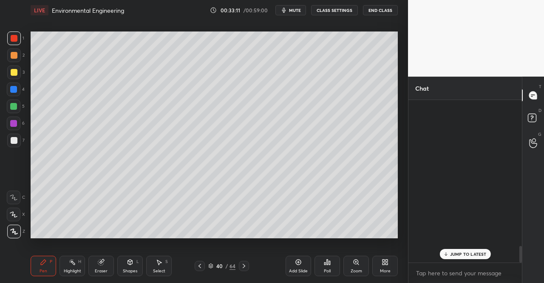
scroll to position [160, 111]
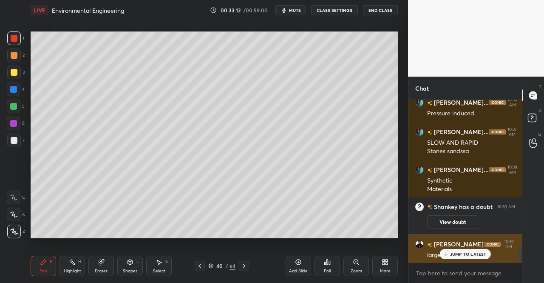
click at [464, 260] on div "[PERSON_NAME] 10:39 AM large surface area" at bounding box center [464, 249] width 113 height 31
click at [453, 255] on p "JUMP TO LATEST" at bounding box center [468, 253] width 37 height 5
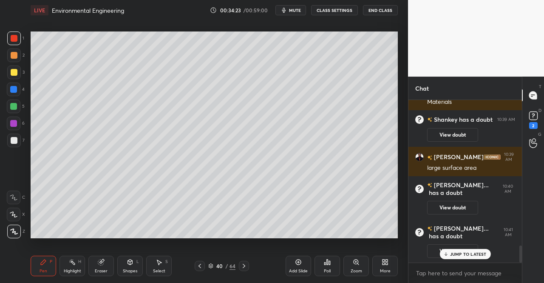
scroll to position [1412, 0]
click at [476, 252] on div "JUMP TO LATEST" at bounding box center [464, 254] width 51 height 10
click at [533, 129] on div "D Doubts (D) 2" at bounding box center [533, 119] width 22 height 24
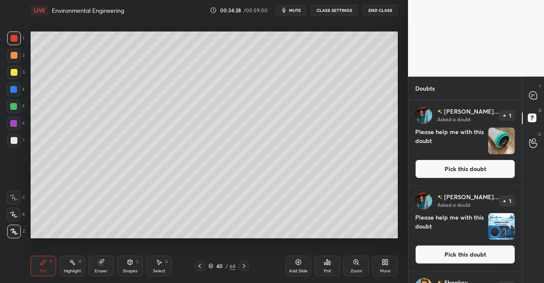
click at [247, 266] on div at bounding box center [244, 266] width 10 height 10
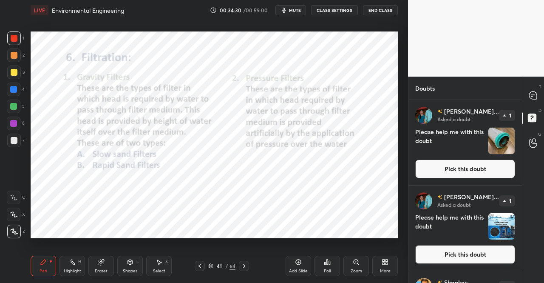
click at [201, 264] on icon at bounding box center [199, 265] width 7 height 7
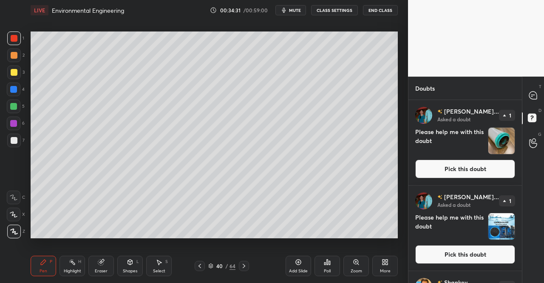
click at [453, 164] on button "Pick this doubt" at bounding box center [465, 168] width 100 height 19
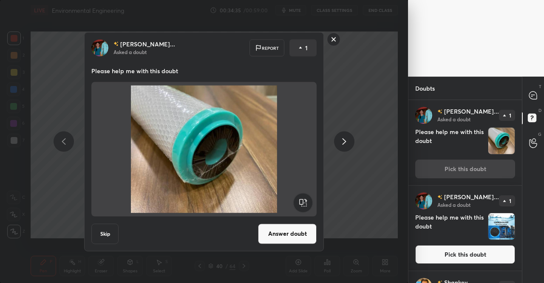
click at [348, 141] on icon at bounding box center [344, 141] width 10 height 10
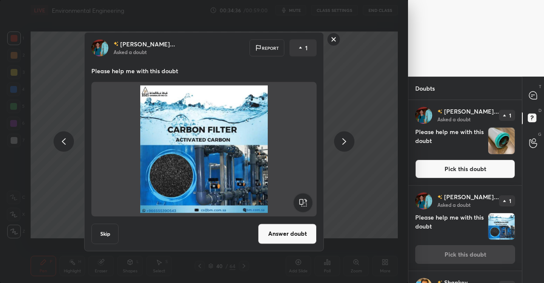
click at [348, 141] on icon at bounding box center [344, 141] width 10 height 10
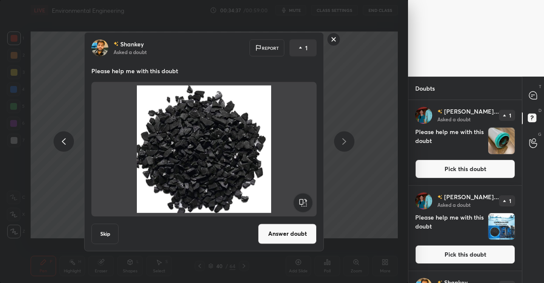
scroll to position [73, 0]
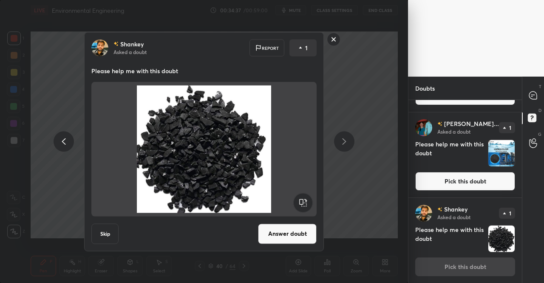
click at [348, 141] on icon at bounding box center [344, 141] width 10 height 10
click at [303, 233] on button "Answer doubt" at bounding box center [287, 233] width 59 height 20
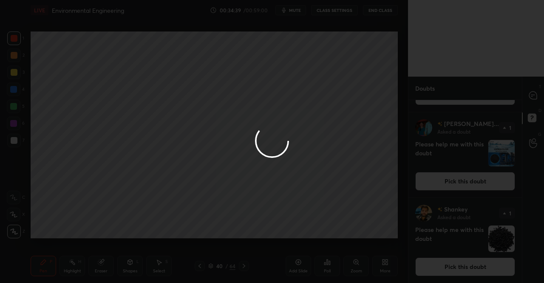
scroll to position [0, 0]
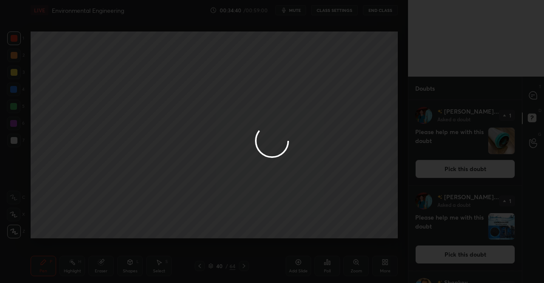
drag, startPoint x: 539, startPoint y: 97, endPoint x: 535, endPoint y: 98, distance: 4.4
click at [537, 98] on div at bounding box center [272, 141] width 544 height 283
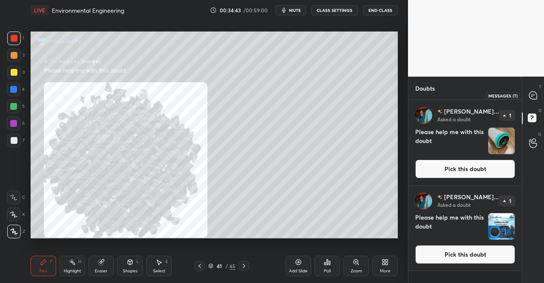
click at [531, 94] on icon at bounding box center [533, 95] width 8 height 8
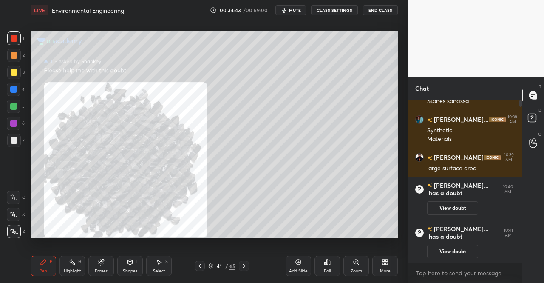
scroll to position [160, 111]
click at [462, 255] on p "JUMP TO LATEST" at bounding box center [468, 253] width 37 height 5
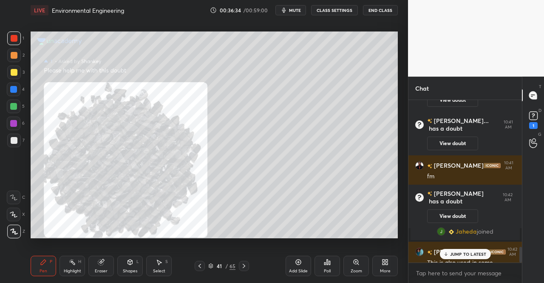
scroll to position [1507, 0]
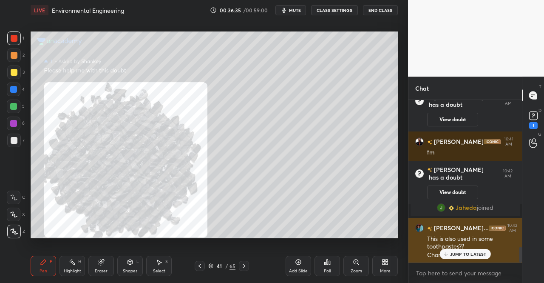
drag, startPoint x: 456, startPoint y: 252, endPoint x: 469, endPoint y: 244, distance: 15.6
click at [456, 252] on p "JUMP TO LATEST" at bounding box center [468, 253] width 37 height 5
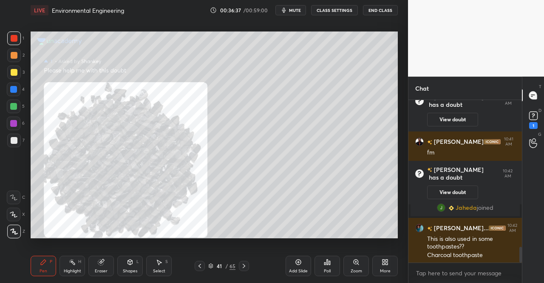
scroll to position [1544, 0]
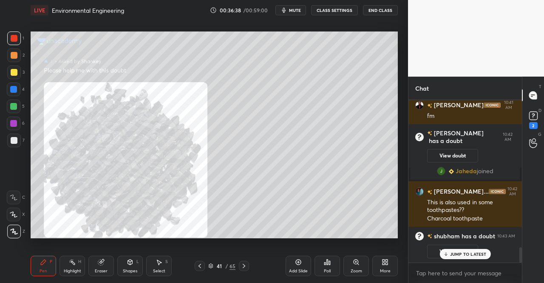
click at [479, 251] on p "JUMP TO LATEST" at bounding box center [468, 253] width 37 height 5
click at [533, 124] on div "2" at bounding box center [533, 125] width 9 height 7
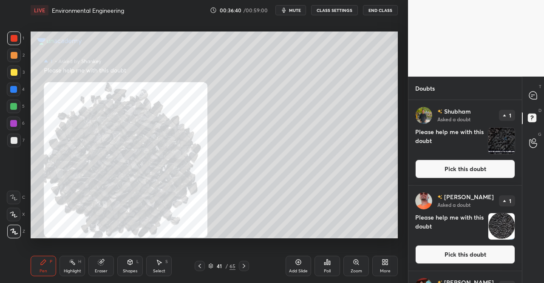
click at [488, 166] on button "Pick this doubt" at bounding box center [465, 168] width 100 height 19
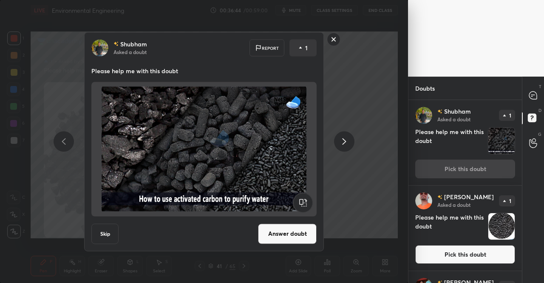
click at [341, 142] on icon at bounding box center [344, 141] width 10 height 10
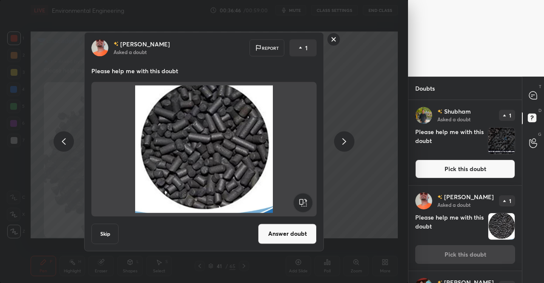
click at [61, 143] on icon at bounding box center [64, 141] width 10 height 10
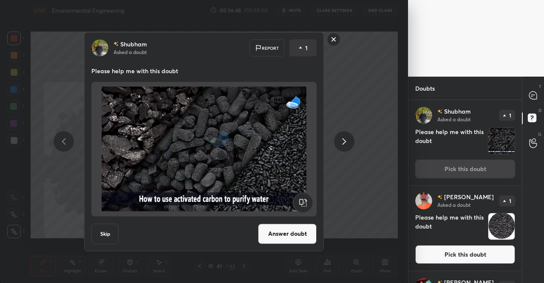
click at [300, 236] on button "Answer doubt" at bounding box center [287, 233] width 59 height 20
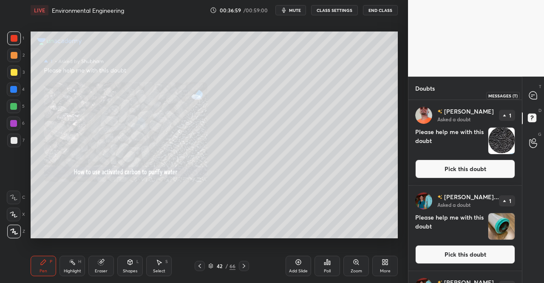
click at [540, 96] on div at bounding box center [533, 95] width 17 height 15
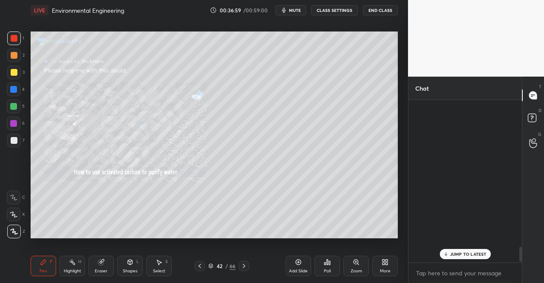
scroll to position [160, 111]
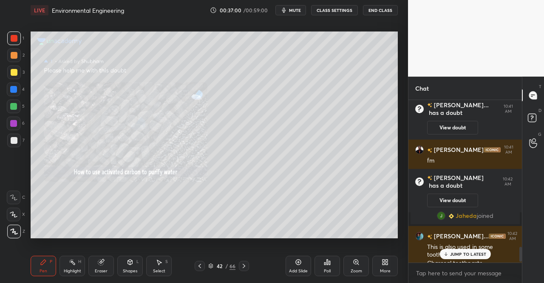
click at [483, 259] on div "Charcoal toothpaste" at bounding box center [471, 263] width 88 height 9
click at [537, 96] on icon at bounding box center [533, 95] width 9 height 9
click at [452, 253] on p "JUMP TO LATEST" at bounding box center [468, 253] width 37 height 5
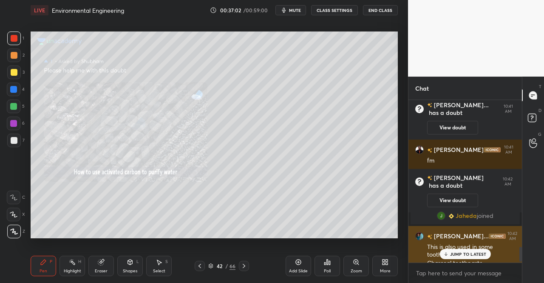
scroll to position [1592, 0]
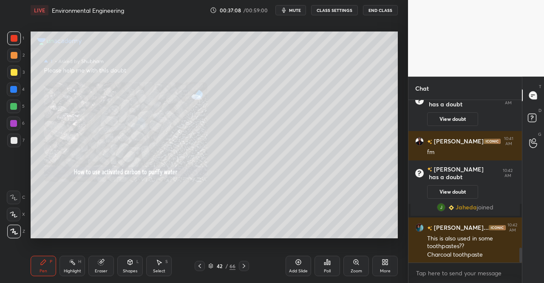
click at [199, 265] on icon at bounding box center [199, 265] width 7 height 7
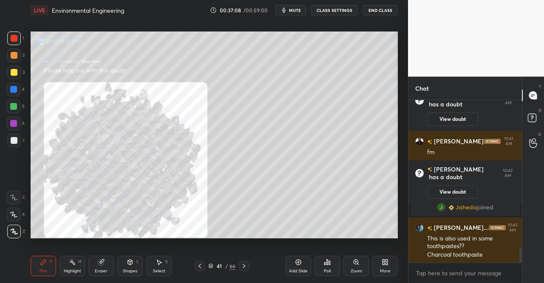
click at [197, 267] on icon at bounding box center [199, 265] width 7 height 7
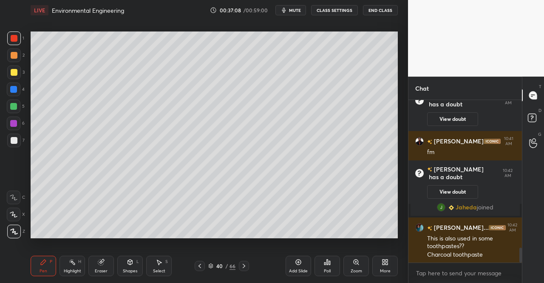
click at [198, 268] on icon at bounding box center [199, 265] width 7 height 7
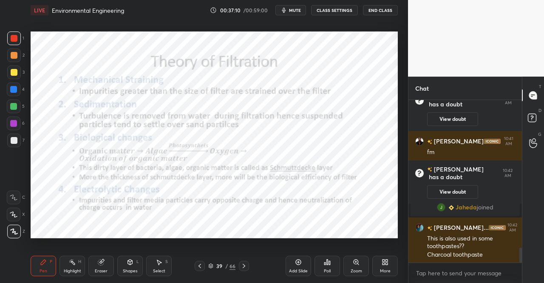
click at [244, 263] on icon at bounding box center [244, 265] width 7 height 7
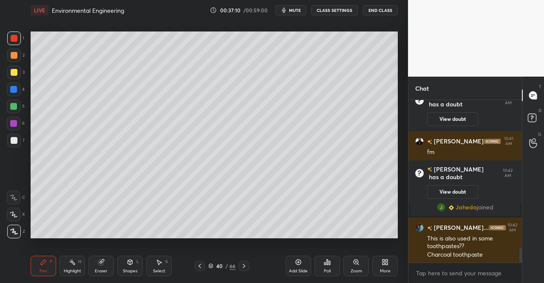
click at [241, 265] on icon at bounding box center [244, 265] width 7 height 7
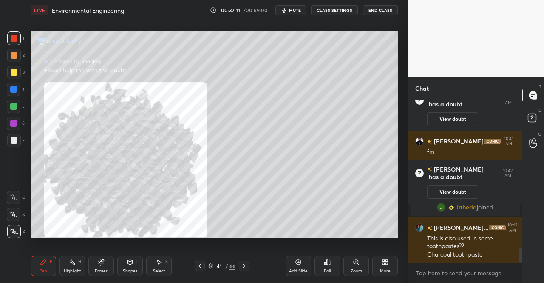
click at [202, 266] on icon at bounding box center [199, 265] width 7 height 7
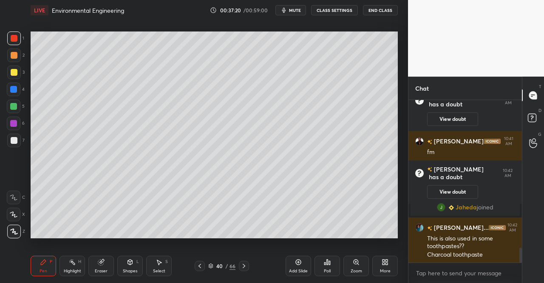
scroll to position [1613, 0]
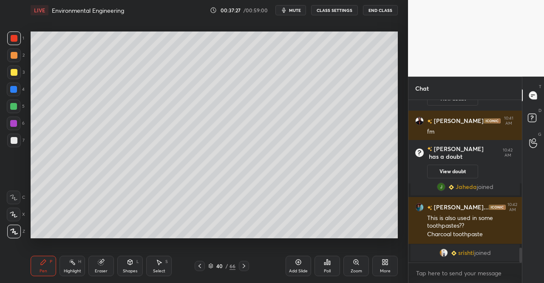
click at [241, 261] on div at bounding box center [244, 266] width 10 height 10
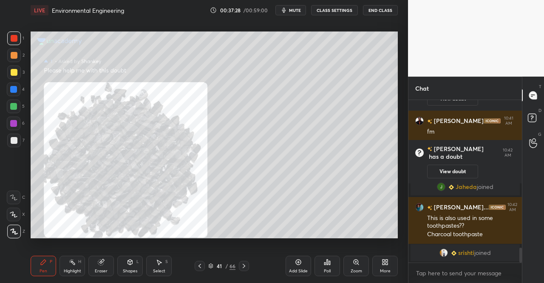
click at [241, 262] on div at bounding box center [244, 266] width 10 height 10
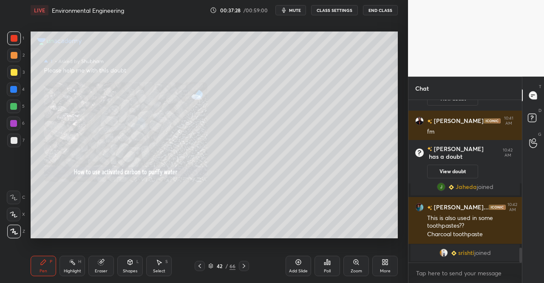
click at [241, 263] on icon at bounding box center [244, 265] width 7 height 7
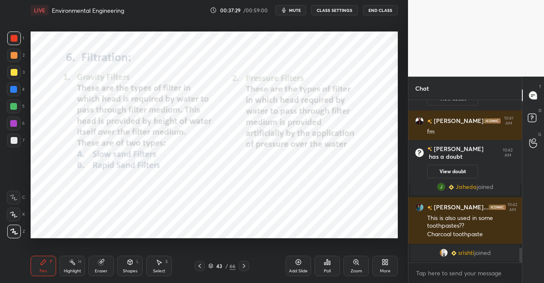
click at [242, 264] on icon at bounding box center [244, 265] width 7 height 7
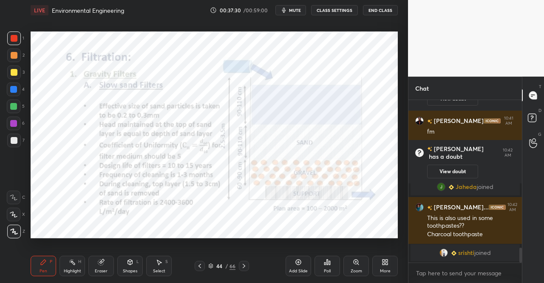
click at [244, 263] on icon at bounding box center [244, 265] width 7 height 7
click at [246, 266] on icon at bounding box center [244, 265] width 7 height 7
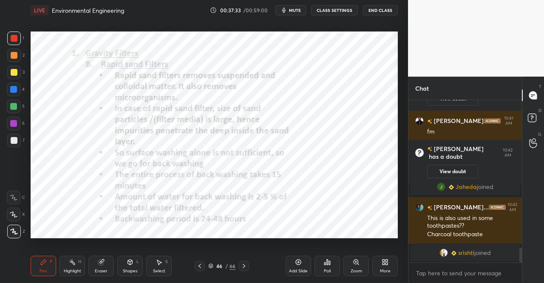
click at [202, 266] on icon at bounding box center [199, 265] width 7 height 7
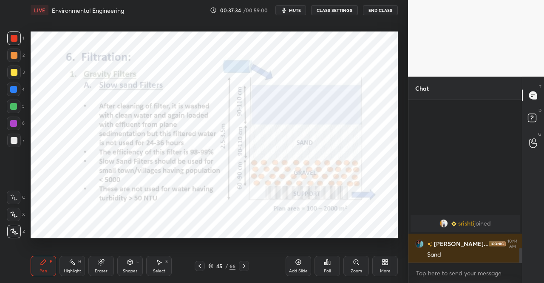
scroll to position [1542, 0]
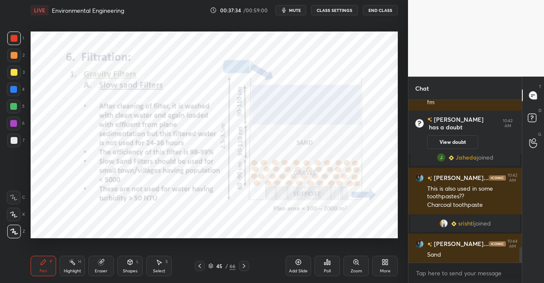
click at [202, 266] on icon at bounding box center [199, 265] width 7 height 7
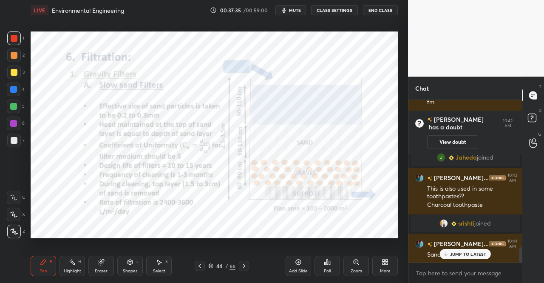
scroll to position [1571, 0]
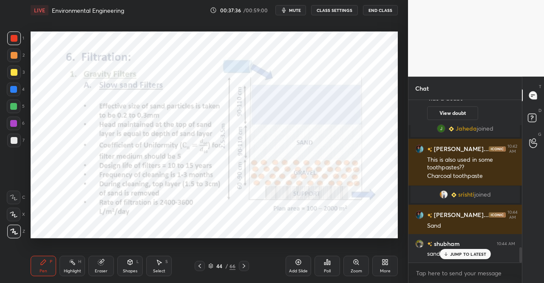
click at [202, 266] on icon at bounding box center [199, 265] width 7 height 7
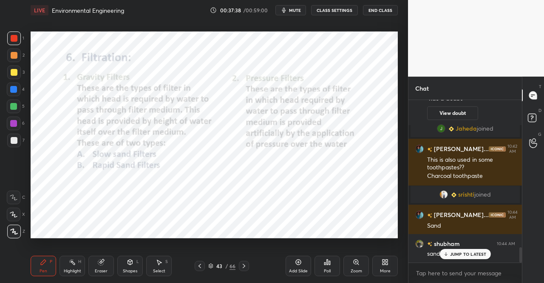
scroll to position [1601, 0]
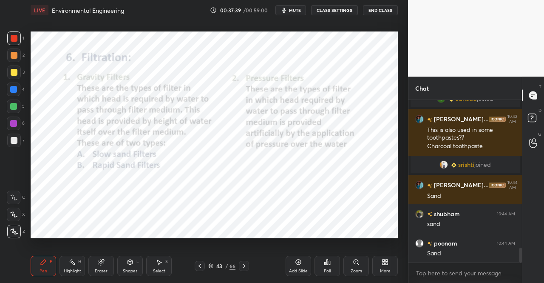
click at [243, 266] on icon at bounding box center [244, 265] width 7 height 7
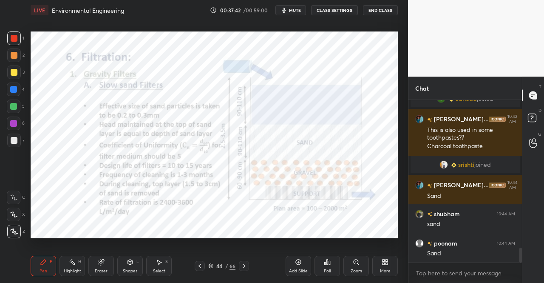
click at [197, 264] on icon at bounding box center [199, 265] width 7 height 7
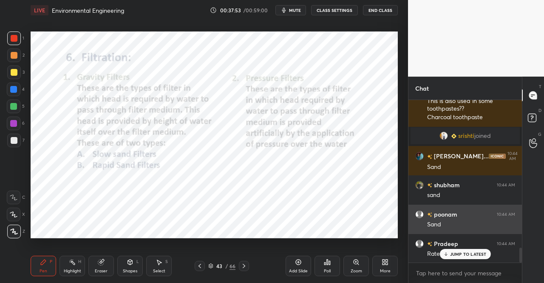
scroll to position [1659, 0]
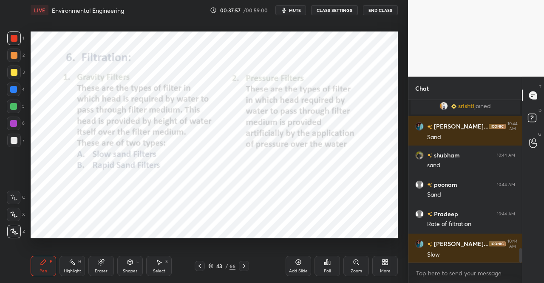
click at [391, 264] on div "More" at bounding box center [385, 265] width 26 height 20
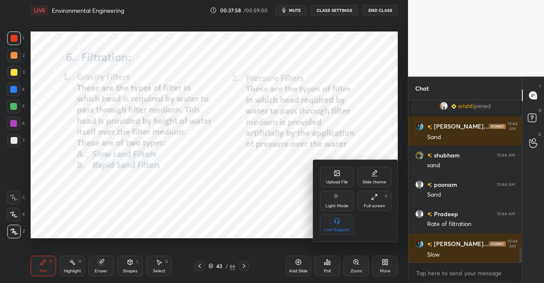
click at [339, 183] on div "Upload File" at bounding box center [337, 182] width 22 height 4
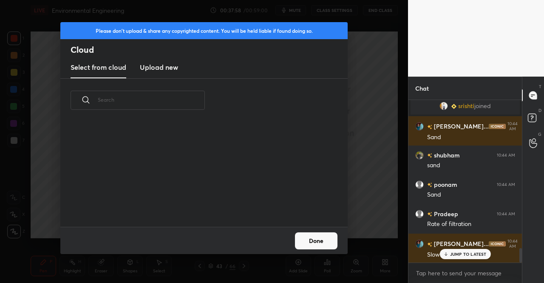
scroll to position [1688, 0]
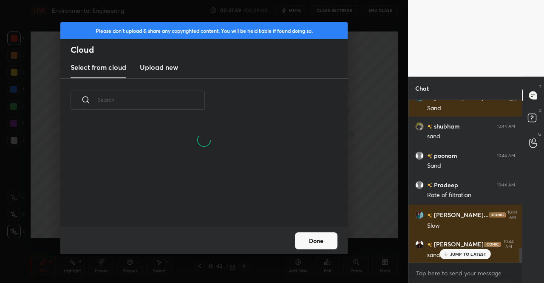
click at [151, 65] on h3 "Upload new" at bounding box center [159, 67] width 38 height 10
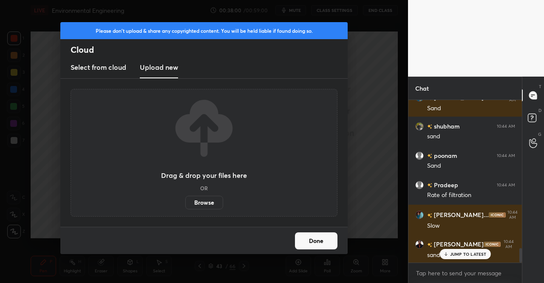
click at [192, 205] on label "Browse" at bounding box center [204, 203] width 38 height 14
click at [185, 205] on input "Browse" at bounding box center [185, 203] width 0 height 14
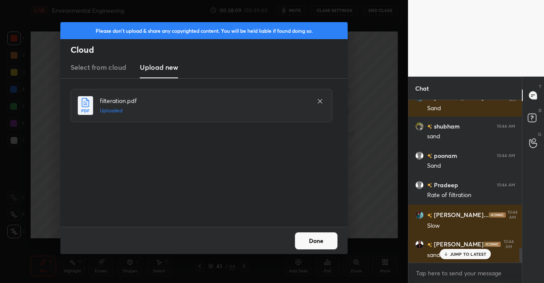
click at [321, 244] on button "Done" at bounding box center [316, 240] width 43 height 17
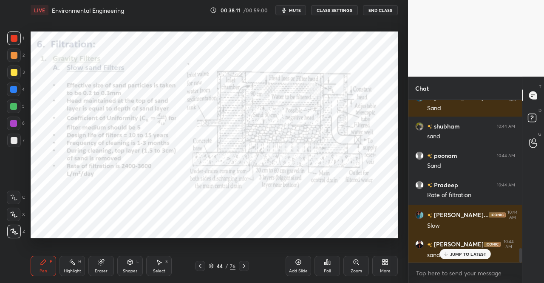
click at [454, 257] on div "JUMP TO LATEST" at bounding box center [464, 254] width 51 height 10
click at [51, 264] on div "P" at bounding box center [51, 261] width 3 height 4
click at [49, 264] on div "Pen P" at bounding box center [44, 265] width 26 height 20
click at [38, 268] on div "Pen P" at bounding box center [44, 265] width 26 height 20
click at [45, 250] on div "Pen P Highlight H Eraser Shapes L Select S 44 / 76 Add Slide Poll Zoom More" at bounding box center [214, 266] width 367 height 34
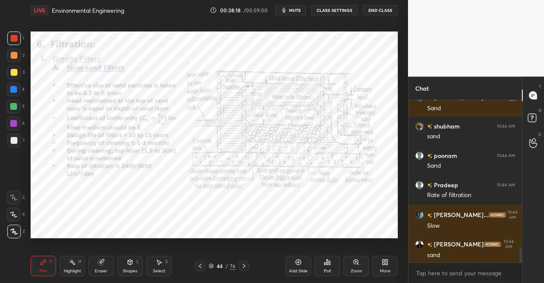
click at [18, 34] on div at bounding box center [14, 38] width 14 height 14
click at [17, 41] on div at bounding box center [14, 38] width 7 height 7
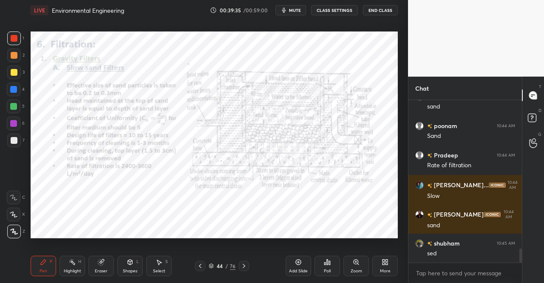
scroll to position [1747, 0]
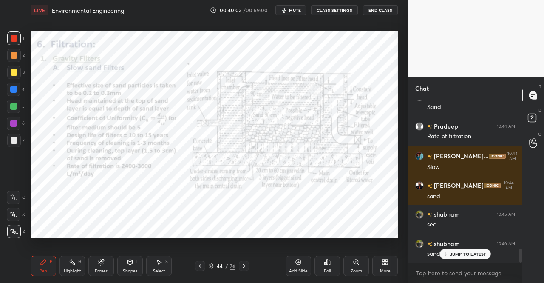
click at [15, 108] on div at bounding box center [13, 106] width 7 height 7
click at [11, 108] on div at bounding box center [13, 106] width 7 height 7
click at [464, 251] on p "JUMP TO LATEST" at bounding box center [468, 253] width 37 height 5
click at [8, 39] on div at bounding box center [14, 38] width 14 height 14
click at [17, 48] on div "1" at bounding box center [15, 39] width 17 height 17
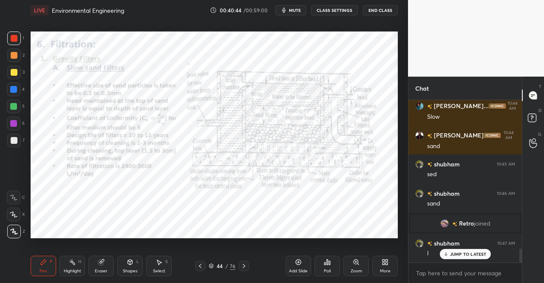
scroll to position [1728, 0]
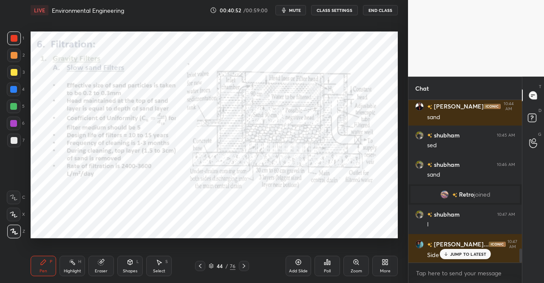
click at [15, 107] on div at bounding box center [13, 106] width 7 height 7
click at [16, 111] on div at bounding box center [14, 106] width 14 height 14
click at [11, 87] on div at bounding box center [13, 89] width 7 height 7
click at [12, 92] on div at bounding box center [13, 89] width 7 height 7
click at [244, 266] on icon at bounding box center [244, 266] width 3 height 4
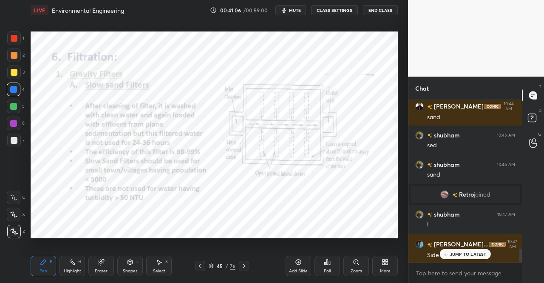
click at [134, 264] on div "Shapes L" at bounding box center [130, 265] width 26 height 20
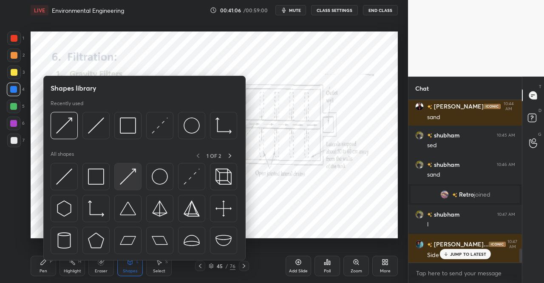
click at [128, 177] on img at bounding box center [128, 176] width 16 height 16
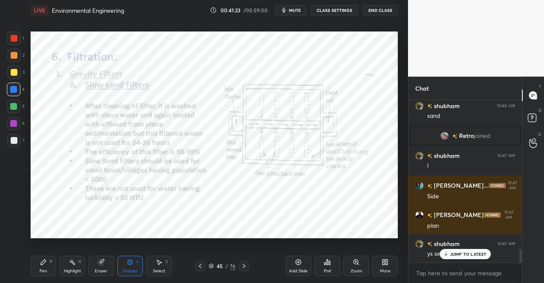
scroll to position [1807, 0]
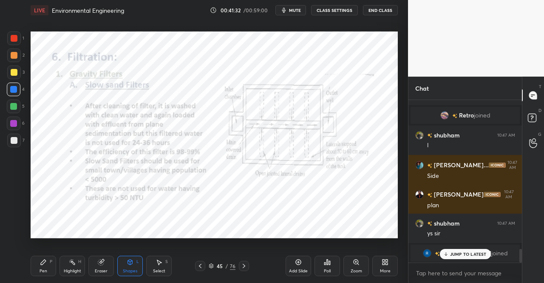
click at [11, 38] on div at bounding box center [14, 38] width 7 height 7
click at [132, 264] on icon at bounding box center [130, 261] width 7 height 7
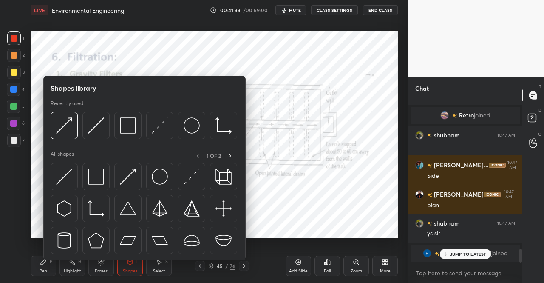
click at [154, 178] on img at bounding box center [160, 176] width 16 height 16
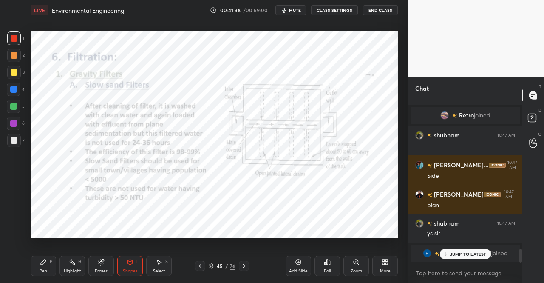
click at [122, 266] on div "Shapes L" at bounding box center [130, 265] width 26 height 20
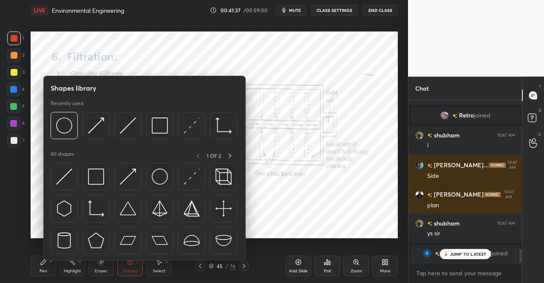
click at [65, 177] on img at bounding box center [64, 176] width 16 height 16
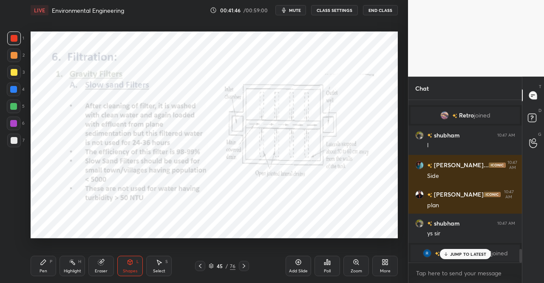
click at [103, 271] on div "Eraser" at bounding box center [101, 271] width 13 height 4
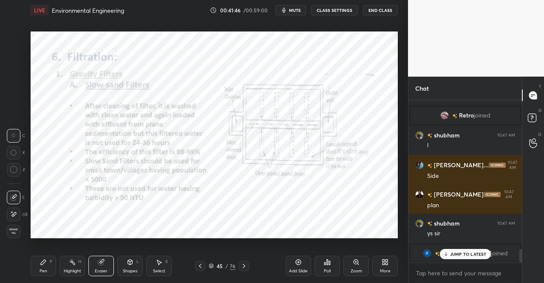
click at [13, 194] on icon at bounding box center [13, 197] width 7 height 7
click at [24, 197] on div "E" at bounding box center [16, 197] width 18 height 14
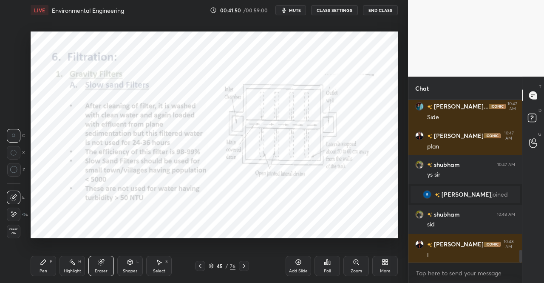
scroll to position [1896, 0]
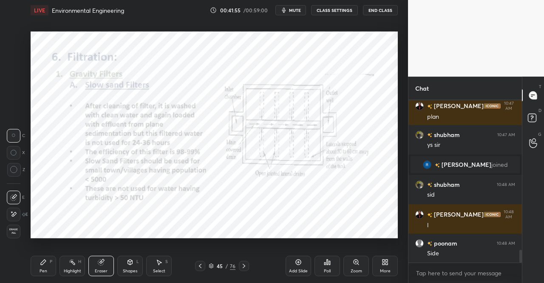
click at [37, 265] on div "Pen P" at bounding box center [44, 265] width 26 height 20
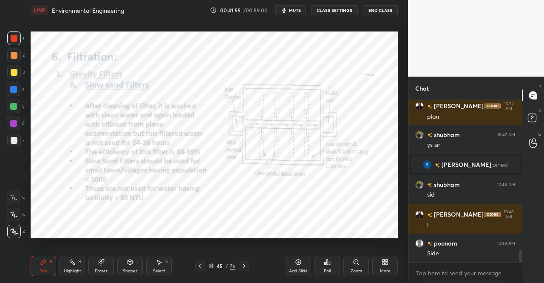
click at [43, 262] on icon at bounding box center [43, 261] width 5 height 5
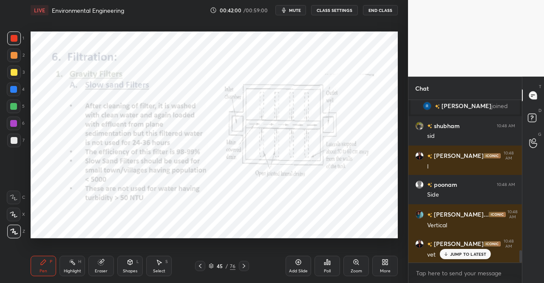
scroll to position [1983, 0]
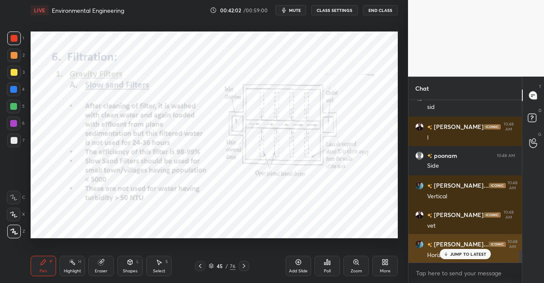
click at [451, 252] on p "JUMP TO LATEST" at bounding box center [468, 253] width 37 height 5
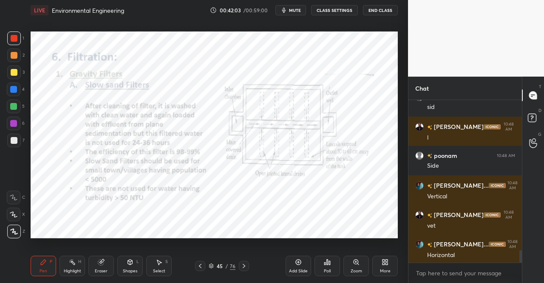
click at [12, 88] on div at bounding box center [13, 89] width 7 height 7
click at [15, 96] on div at bounding box center [14, 89] width 14 height 14
click at [127, 266] on div "Shapes L" at bounding box center [130, 265] width 26 height 20
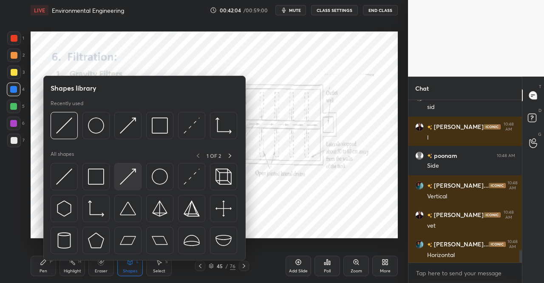
click at [127, 175] on img at bounding box center [128, 176] width 16 height 16
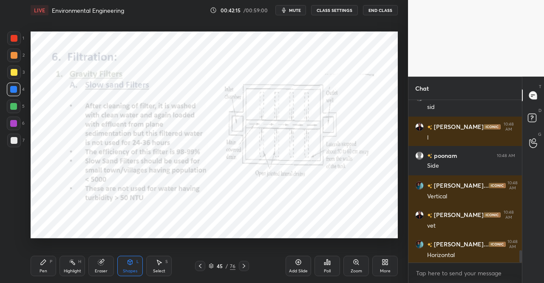
click at [43, 277] on div "Pen P Highlight H Eraser Shapes L Select S 45 / 76 Add Slide Poll Zoom More" at bounding box center [214, 266] width 367 height 34
click at [47, 275] on div "Pen P" at bounding box center [44, 265] width 26 height 20
click at [11, 51] on div at bounding box center [14, 55] width 14 height 14
click at [14, 52] on div at bounding box center [14, 55] width 7 height 7
click at [18, 57] on div at bounding box center [14, 55] width 14 height 14
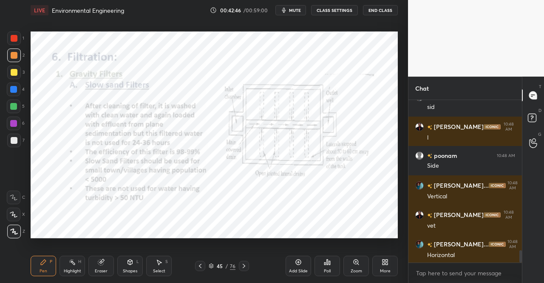
scroll to position [2013, 0]
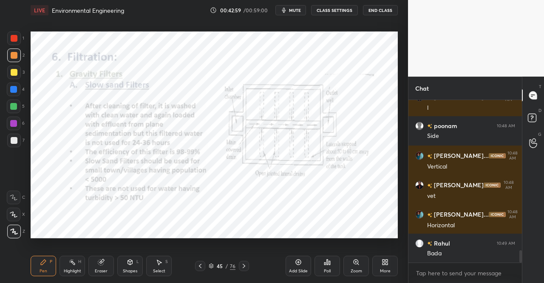
click at [199, 269] on div at bounding box center [200, 266] width 10 height 10
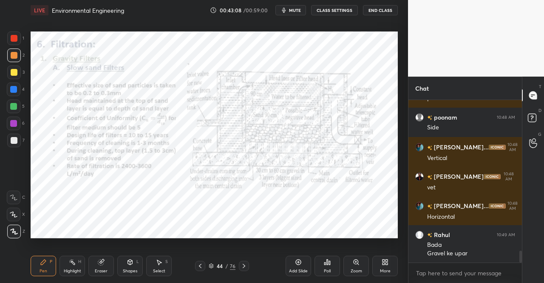
scroll to position [3, 3]
click at [12, 39] on div at bounding box center [14, 38] width 7 height 7
click at [17, 40] on div at bounding box center [14, 38] width 7 height 7
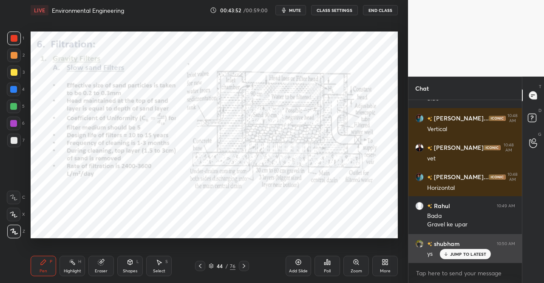
click at [458, 252] on p "JUMP TO LATEST" at bounding box center [468, 253] width 37 height 5
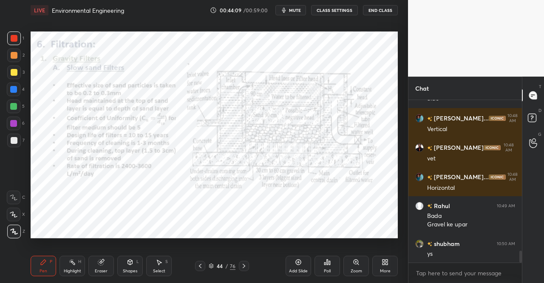
click at [241, 265] on icon at bounding box center [244, 265] width 7 height 7
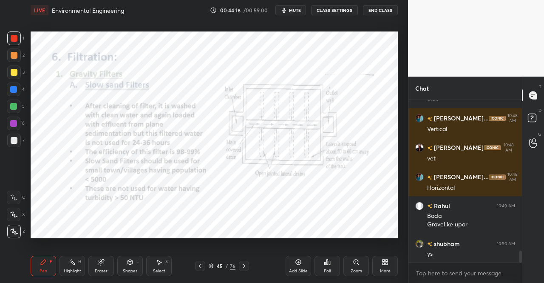
click at [196, 266] on div at bounding box center [200, 266] width 10 height 10
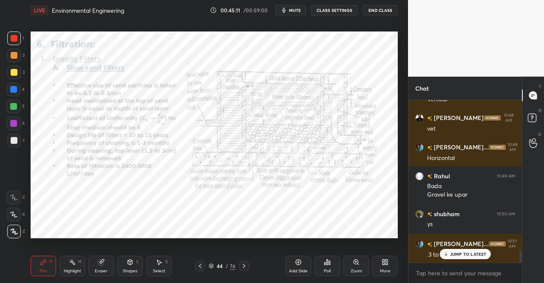
scroll to position [2109, 0]
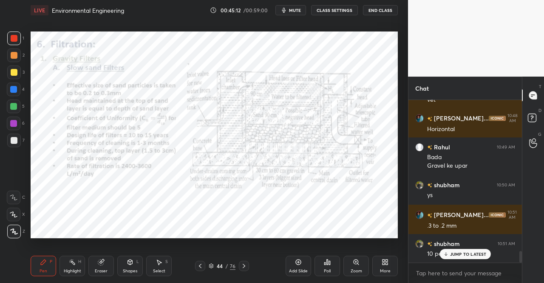
click at [462, 254] on div "[PERSON_NAME] joined [PERSON_NAME] 10:47 AM l [PERSON_NAME]... 10:47 AM Side [P…" at bounding box center [464, 181] width 113 height 162
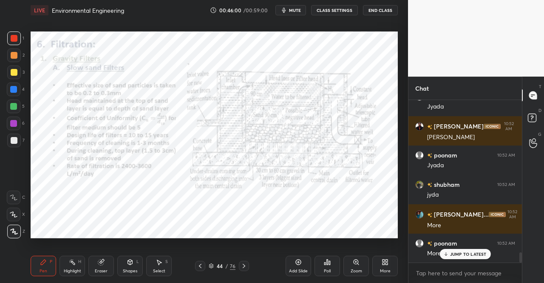
scroll to position [2469, 0]
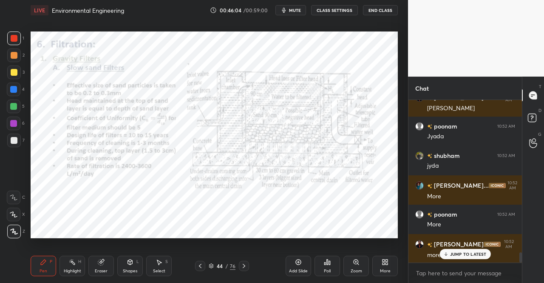
click at [468, 252] on p "JUMP TO LATEST" at bounding box center [468, 253] width 37 height 5
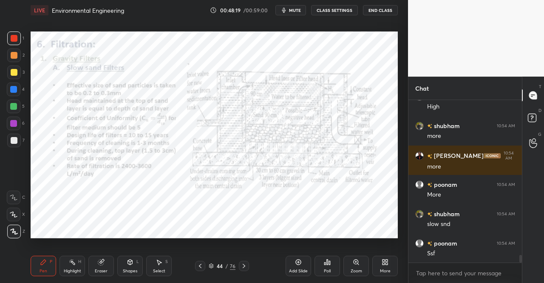
scroll to position [3408, 0]
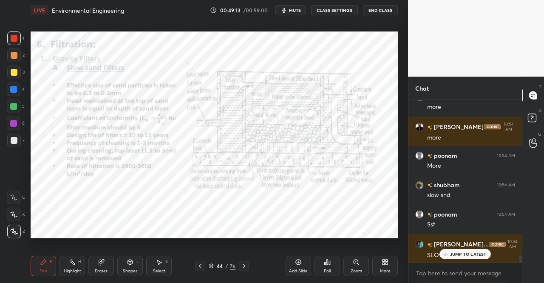
click at [126, 270] on div "Shapes" at bounding box center [130, 271] width 14 height 4
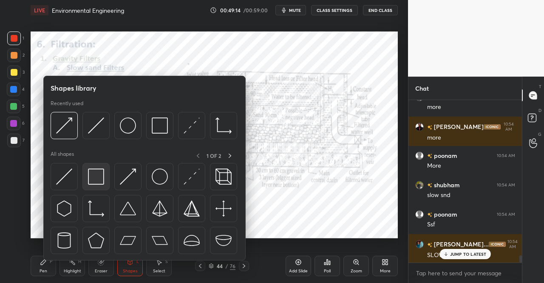
click at [96, 174] on img at bounding box center [96, 176] width 16 height 16
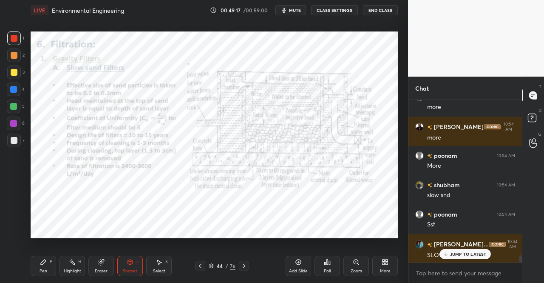
click at [34, 271] on div "Pen P" at bounding box center [44, 265] width 26 height 20
click at [42, 262] on icon at bounding box center [43, 261] width 5 height 5
click at [14, 37] on div at bounding box center [14, 38] width 7 height 7
click at [14, 45] on div "1" at bounding box center [15, 39] width 17 height 17
click at [12, 59] on div at bounding box center [14, 55] width 14 height 14
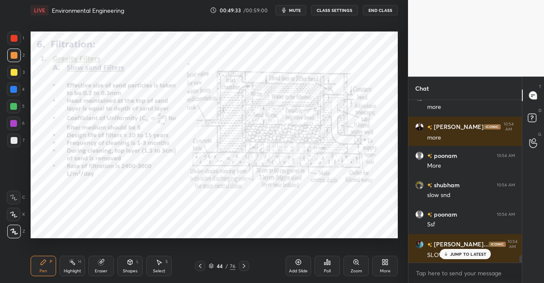
click at [13, 40] on div at bounding box center [14, 38] width 7 height 7
click at [11, 88] on div at bounding box center [13, 89] width 7 height 7
click at [134, 266] on div "Shapes L" at bounding box center [130, 265] width 26 height 20
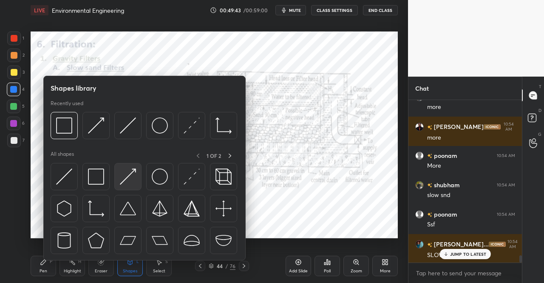
click at [132, 173] on img at bounding box center [128, 176] width 16 height 16
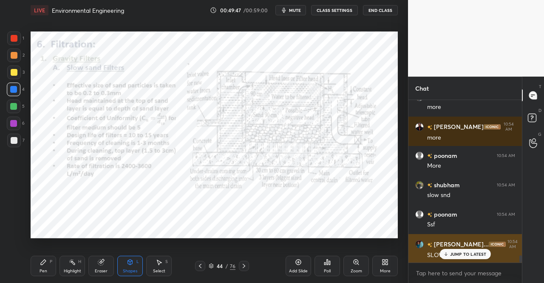
click at [453, 255] on p "JUMP TO LATEST" at bounding box center [468, 253] width 37 height 5
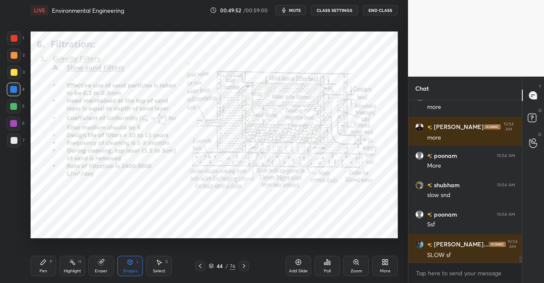
click at [9, 121] on div at bounding box center [14, 123] width 14 height 14
click at [40, 266] on div "Pen P" at bounding box center [44, 265] width 26 height 20
click at [44, 261] on icon at bounding box center [43, 261] width 5 height 5
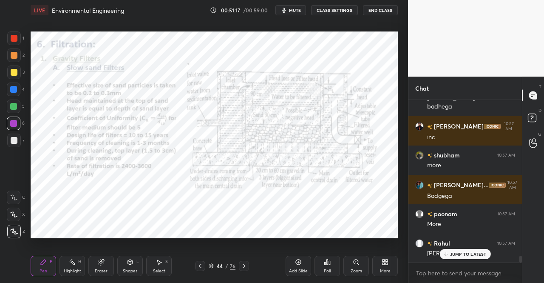
scroll to position [3651, 0]
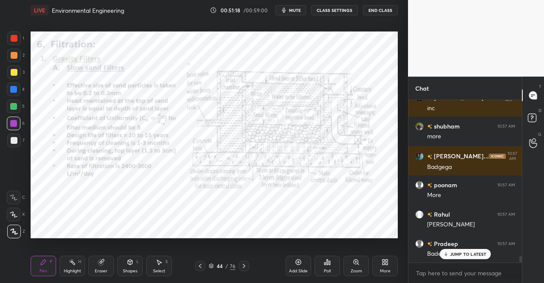
click at [44, 270] on div "Pen" at bounding box center [44, 271] width 8 height 4
click at [12, 40] on div at bounding box center [14, 38] width 7 height 7
click at [13, 88] on div at bounding box center [13, 89] width 7 height 7
click at [135, 266] on div "Shapes L" at bounding box center [130, 265] width 26 height 20
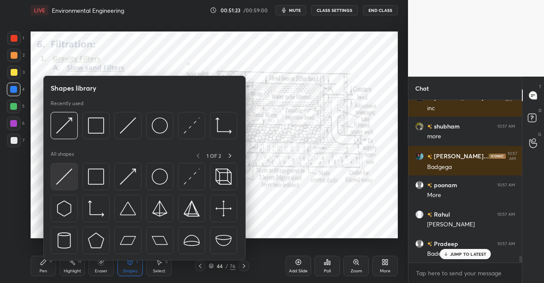
click at [60, 181] on img at bounding box center [64, 176] width 16 height 16
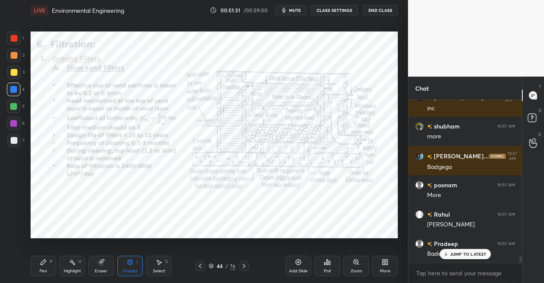
click at [48, 264] on div "Pen P" at bounding box center [44, 265] width 26 height 20
click at [43, 275] on div "Pen P" at bounding box center [44, 265] width 26 height 20
click at [13, 90] on div at bounding box center [13, 89] width 7 height 7
click at [18, 98] on div "4" at bounding box center [16, 90] width 18 height 17
click at [125, 266] on div "Shapes L" at bounding box center [130, 265] width 26 height 20
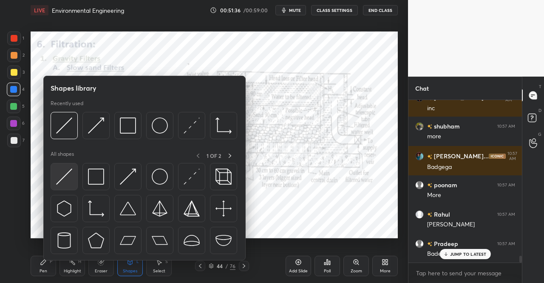
click at [60, 177] on img at bounding box center [64, 176] width 16 height 16
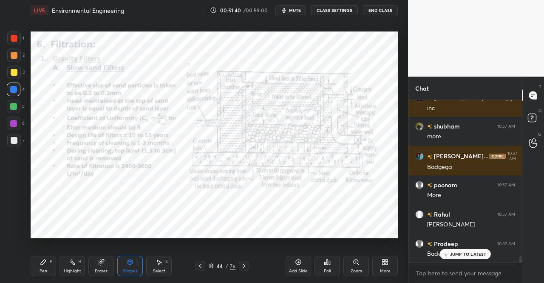
click at [34, 272] on div "Pen P" at bounding box center [44, 265] width 26 height 20
click at [39, 257] on div "Pen P" at bounding box center [44, 265] width 26 height 20
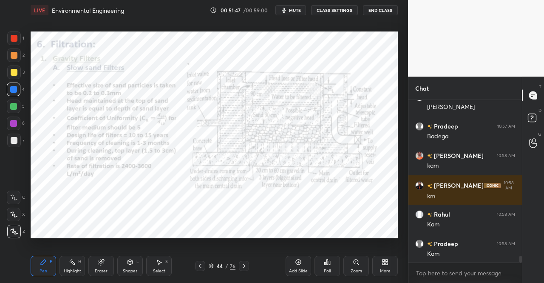
scroll to position [3798, 0]
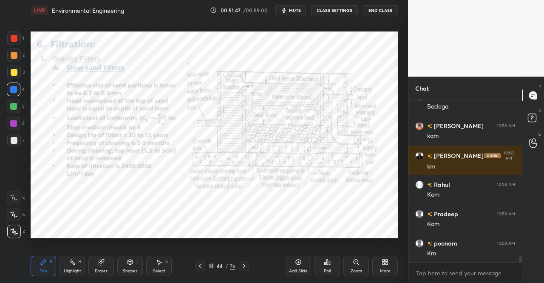
click at [40, 262] on icon at bounding box center [43, 261] width 7 height 7
click at [43, 266] on div "Pen P" at bounding box center [44, 265] width 26 height 20
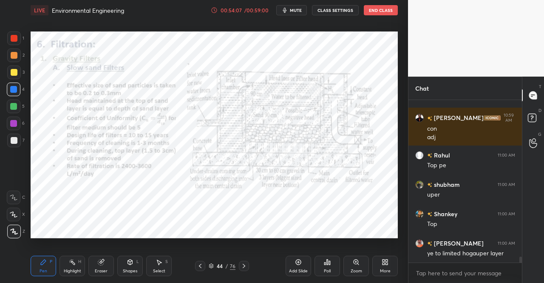
scroll to position [4217, 0]
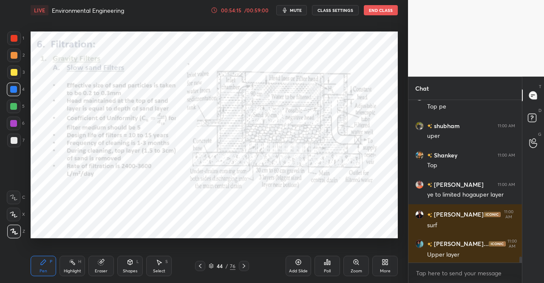
click at [133, 266] on div "Shapes L" at bounding box center [130, 265] width 26 height 20
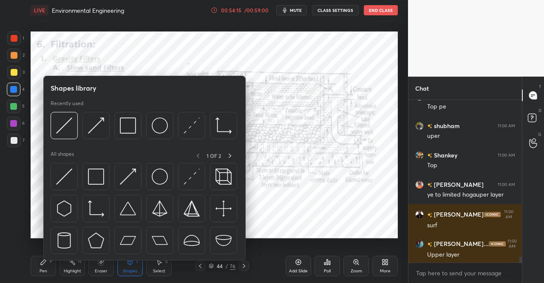
scroll to position [4246, 0]
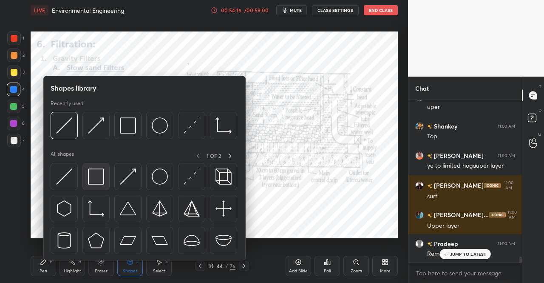
click at [99, 179] on img at bounding box center [96, 176] width 16 height 16
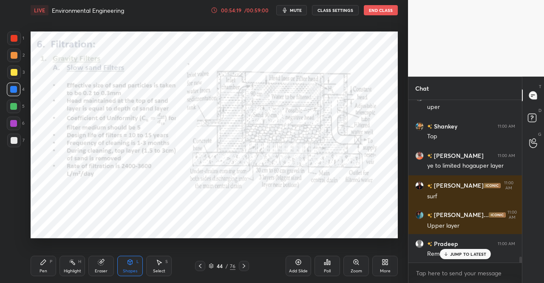
click at [11, 105] on div at bounding box center [13, 106] width 7 height 7
click at [38, 266] on div "Pen P" at bounding box center [44, 265] width 26 height 20
click at [49, 252] on div "Pen P Highlight H Eraser Shapes L Select S 44 / 76 Add Slide Poll Zoom More" at bounding box center [214, 266] width 367 height 34
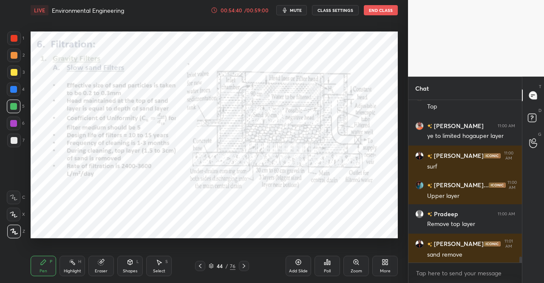
click at [160, 262] on icon at bounding box center [159, 262] width 5 height 5
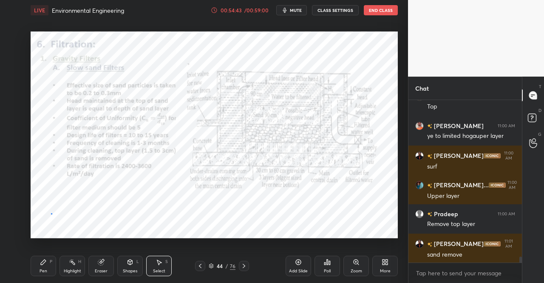
click at [49, 213] on div "0 ° Undo Copy Duplicate Duplicate to new slide Delete" at bounding box center [214, 134] width 367 height 207
click at [39, 270] on div "Pen P" at bounding box center [44, 265] width 26 height 20
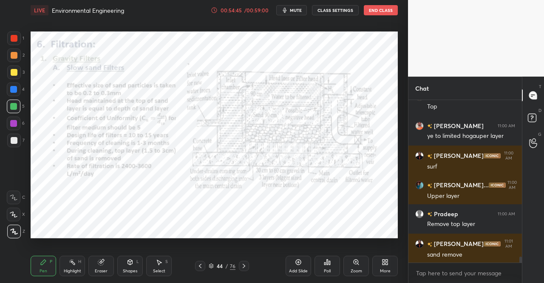
click at [11, 88] on div at bounding box center [13, 89] width 7 height 7
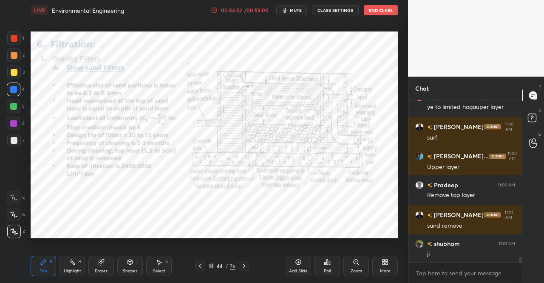
scroll to position [4334, 0]
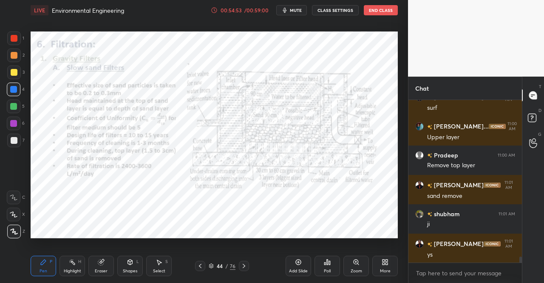
click at [11, 36] on div at bounding box center [14, 38] width 7 height 7
click at [14, 49] on div at bounding box center [14, 55] width 14 height 14
click at [10, 34] on div at bounding box center [14, 38] width 14 height 14
click at [11, 105] on div at bounding box center [13, 106] width 7 height 7
click at [11, 112] on div at bounding box center [14, 106] width 14 height 14
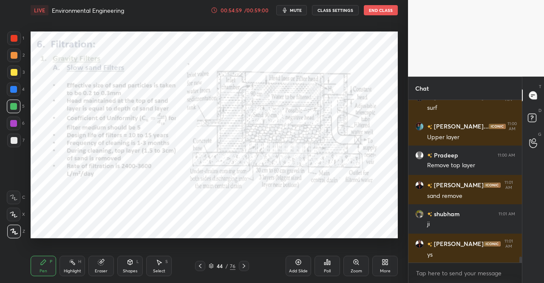
click at [20, 136] on div at bounding box center [14, 140] width 14 height 14
click at [17, 123] on div at bounding box center [14, 123] width 14 height 14
click at [15, 127] on div at bounding box center [14, 123] width 14 height 14
click at [13, 40] on div at bounding box center [14, 38] width 7 height 7
click at [13, 121] on div at bounding box center [13, 123] width 7 height 7
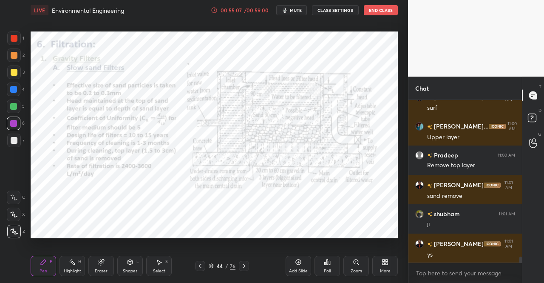
click at [18, 125] on div at bounding box center [14, 123] width 14 height 14
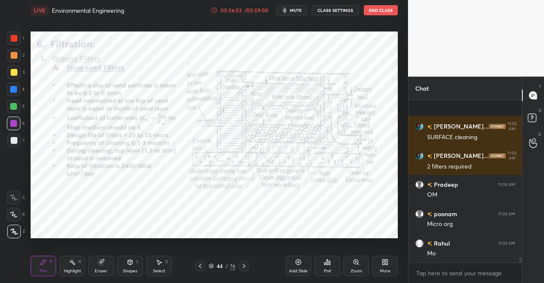
scroll to position [4569, 0]
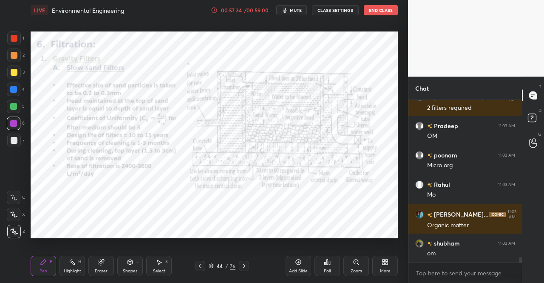
click at [94, 271] on div "Eraser" at bounding box center [101, 265] width 26 height 20
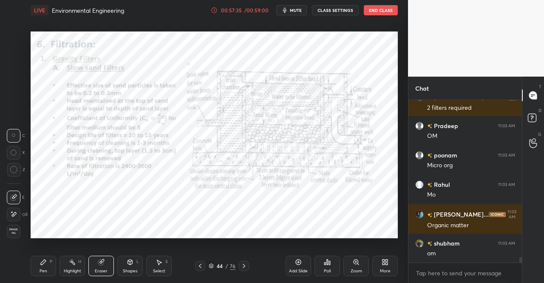
click at [91, 266] on div "Eraser" at bounding box center [101, 265] width 26 height 20
click at [149, 266] on div "Select S" at bounding box center [159, 265] width 26 height 20
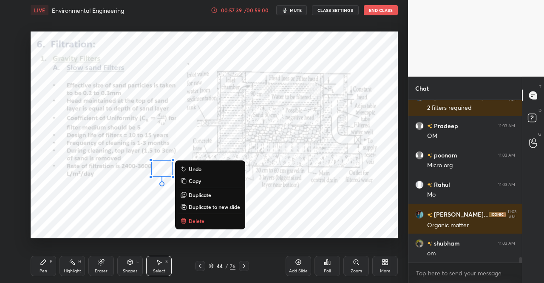
click at [42, 227] on div "0 ° Undo Copy Duplicate Duplicate to new slide Delete" at bounding box center [214, 134] width 367 height 207
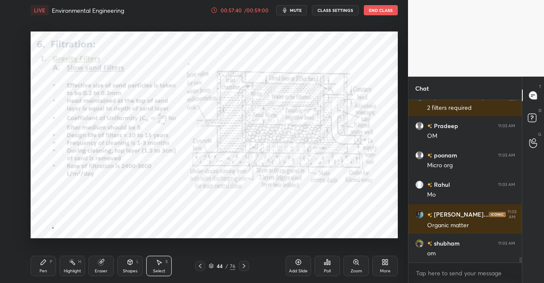
click at [52, 227] on div "0 ° Undo Copy Duplicate Duplicate to new slide Delete" at bounding box center [214, 134] width 367 height 207
click at [38, 266] on div "Pen P" at bounding box center [44, 265] width 26 height 20
click at [38, 257] on div "Pen P" at bounding box center [44, 265] width 26 height 20
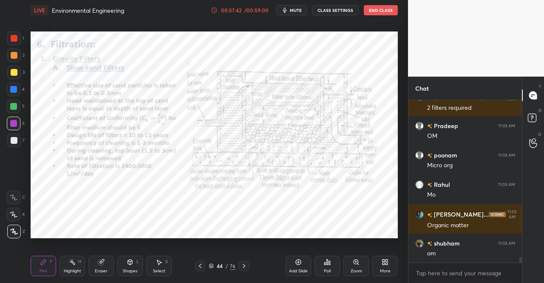
click at [12, 36] on div at bounding box center [14, 38] width 7 height 7
click at [20, 40] on div at bounding box center [14, 38] width 14 height 14
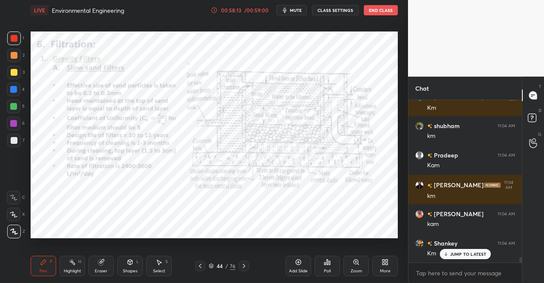
scroll to position [4774, 0]
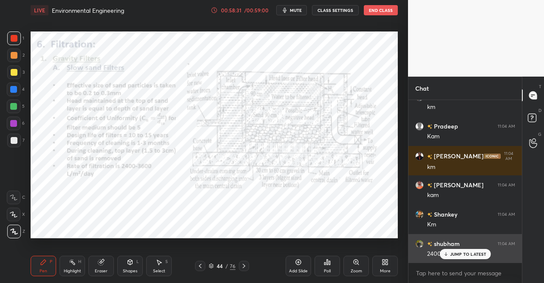
click at [453, 252] on p "JUMP TO LATEST" at bounding box center [468, 253] width 37 height 5
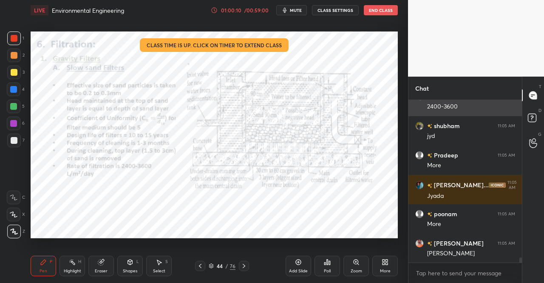
scroll to position [4950, 0]
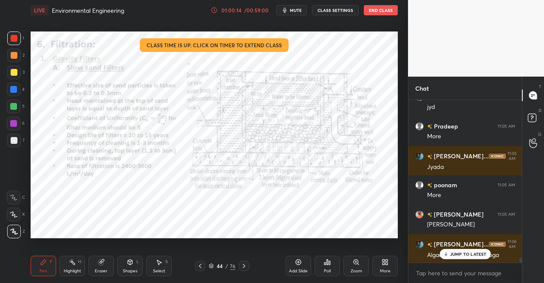
click at [454, 251] on p "JUMP TO LATEST" at bounding box center [468, 253] width 37 height 5
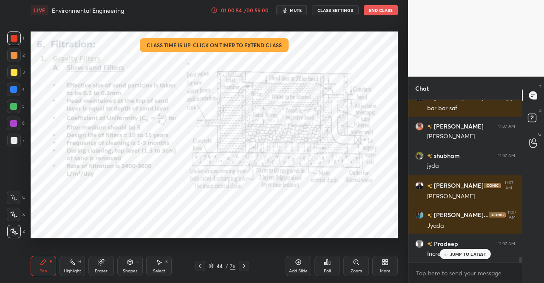
scroll to position [4296, 0]
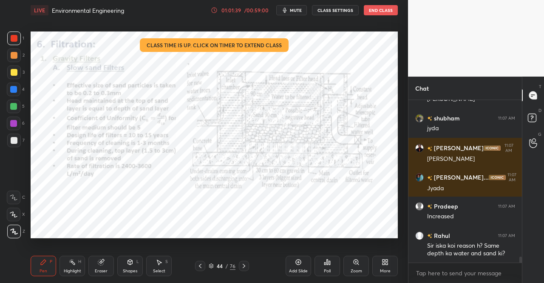
click at [245, 266] on icon at bounding box center [244, 265] width 7 height 7
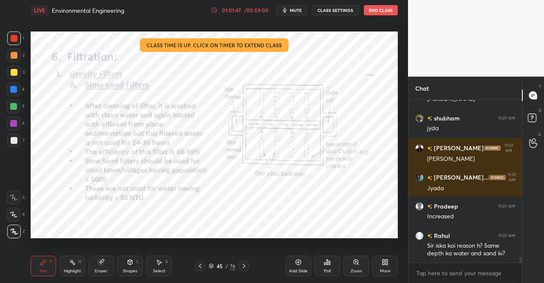
click at [244, 265] on icon at bounding box center [244, 266] width 3 height 4
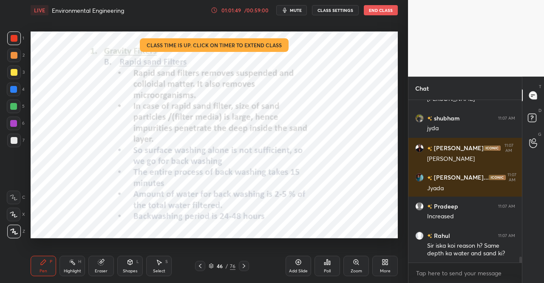
click at [197, 264] on icon at bounding box center [200, 265] width 7 height 7
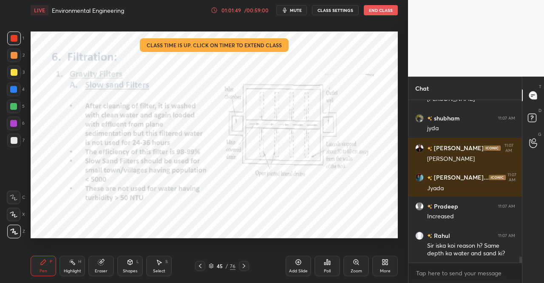
click at [196, 265] on div at bounding box center [200, 266] width 10 height 10
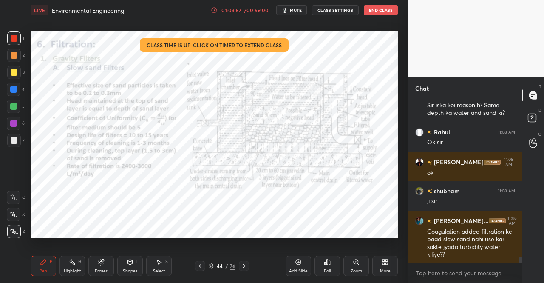
scroll to position [4465, 0]
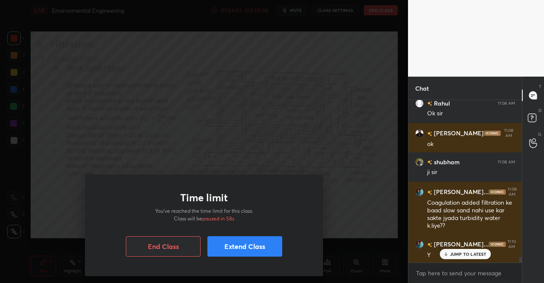
click at [235, 239] on button "Extend Class" at bounding box center [244, 246] width 75 height 20
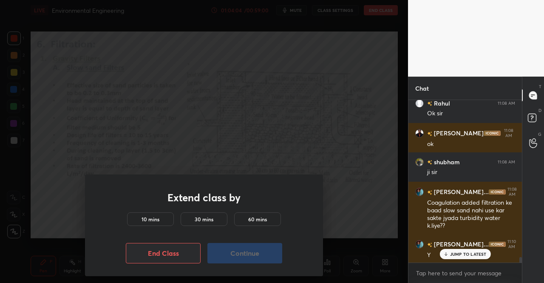
click at [156, 212] on div "10 mins" at bounding box center [150, 219] width 47 height 14
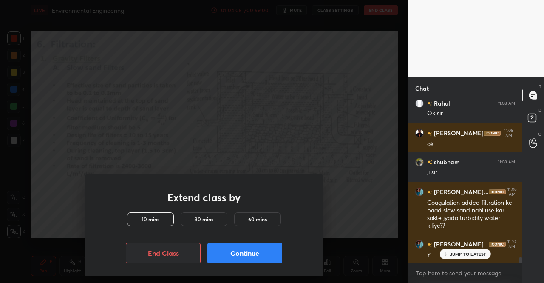
click at [241, 245] on button "Continue" at bounding box center [244, 253] width 75 height 20
click at [234, 254] on button "Continue" at bounding box center [244, 253] width 75 height 20
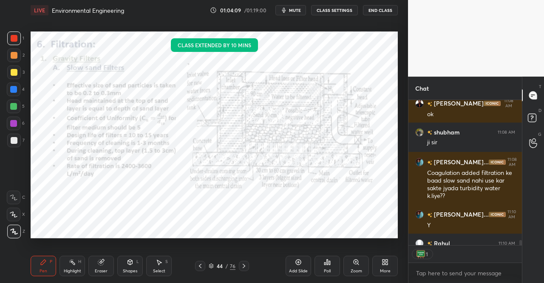
scroll to position [4542, 0]
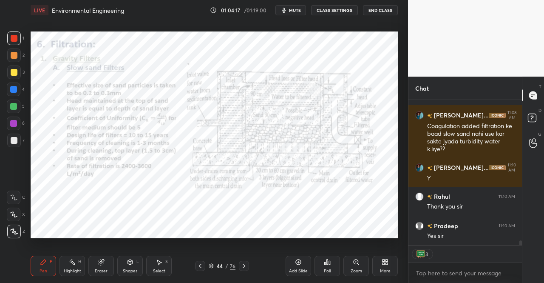
click at [300, 12] on span "mute" at bounding box center [295, 10] width 12 height 6
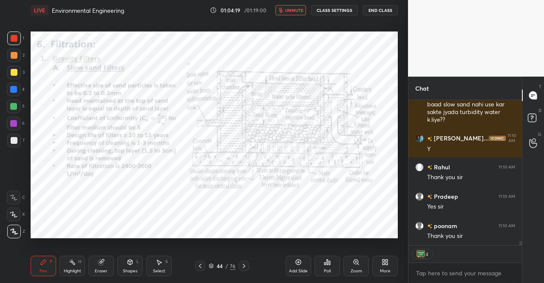
click at [385, 9] on button "End Class" at bounding box center [380, 10] width 35 height 10
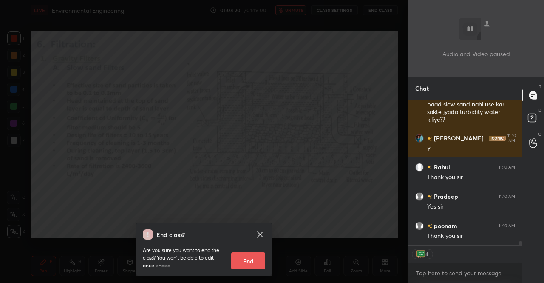
drag, startPoint x: 251, startPoint y: 259, endPoint x: 160, endPoint y: 206, distance: 105.1
click at [248, 258] on button "End" at bounding box center [248, 260] width 34 height 17
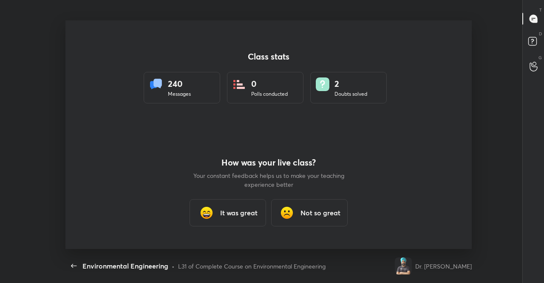
scroll to position [0, 0]
type textarea "x"
